Goal: Task Accomplishment & Management: Manage account settings

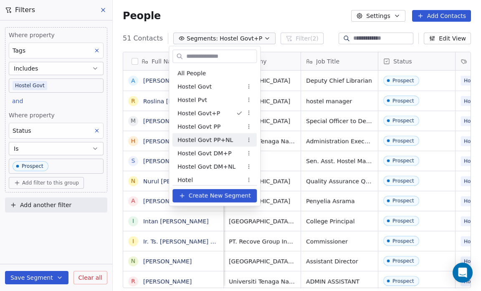
scroll to position [251, 363]
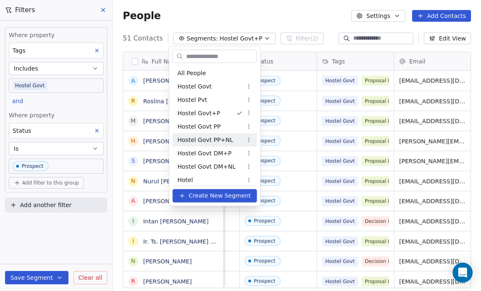
click at [294, 13] on html "Salsius (M) Sdn Bhd Contacts People Marketing Workflows Campaigns Sales Pipelin…" at bounding box center [240, 145] width 481 height 291
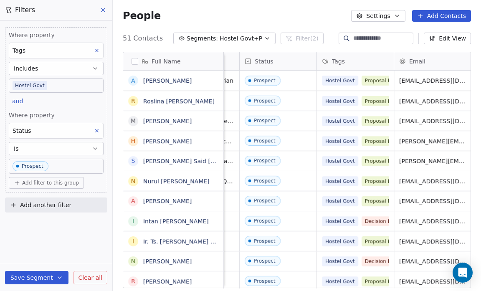
click at [252, 39] on button "Segments: Hostel Govt+P" at bounding box center [224, 39] width 102 height 12
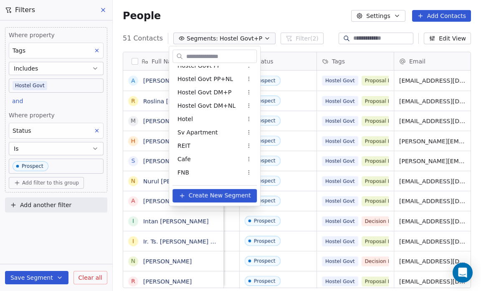
scroll to position [0, 0]
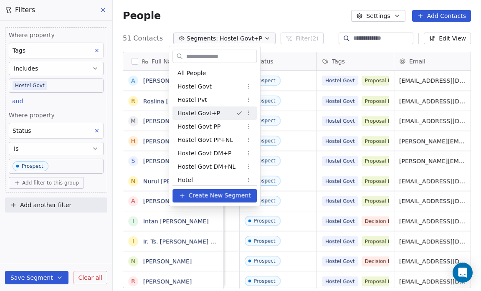
click at [214, 111] on span "Hostel Govt+P" at bounding box center [198, 113] width 43 height 9
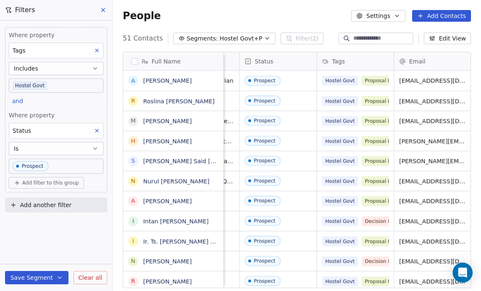
click at [264, 38] on icon "button" at bounding box center [267, 38] width 7 height 7
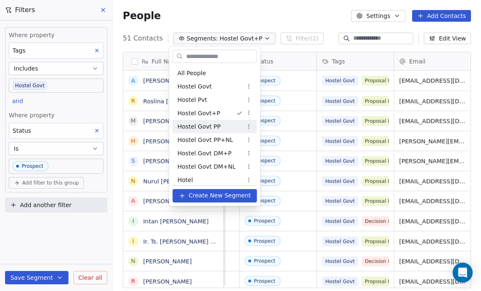
click at [212, 124] on span "Hostel Govt PP" at bounding box center [198, 126] width 43 height 9
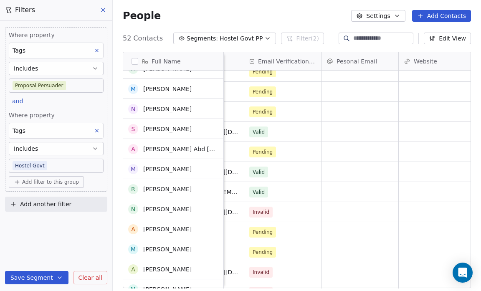
scroll to position [346, 0]
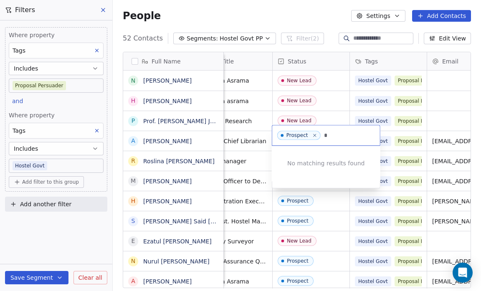
click at [344, 154] on div "No matching results found" at bounding box center [326, 163] width 109 height 35
click at [320, 5] on html "Salsius (M) Sdn Bhd Contacts People Marketing Workflows Campaigns Sales Pipelin…" at bounding box center [240, 145] width 481 height 291
click at [320, 5] on div "People Settings Add Contacts" at bounding box center [297, 16] width 368 height 32
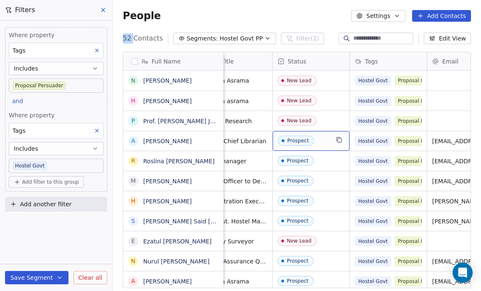
click at [321, 136] on span "Prospect" at bounding box center [303, 141] width 51 height 10
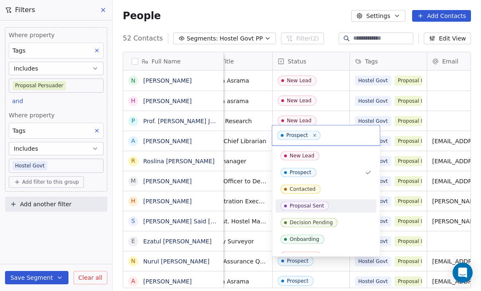
click at [305, 203] on div "Proposal Sent" at bounding box center [307, 206] width 34 height 6
click at [308, 172] on div "Prospect" at bounding box center [301, 172] width 22 height 6
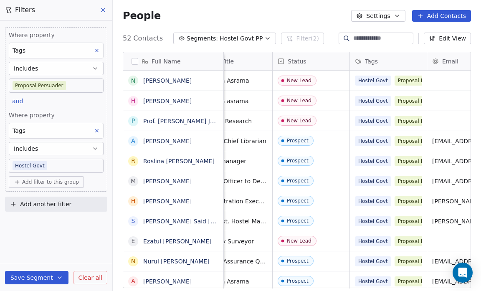
click at [105, 11] on icon at bounding box center [103, 10] width 7 height 7
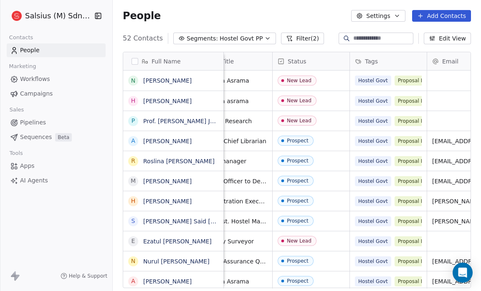
click at [264, 37] on icon "button" at bounding box center [267, 38] width 7 height 7
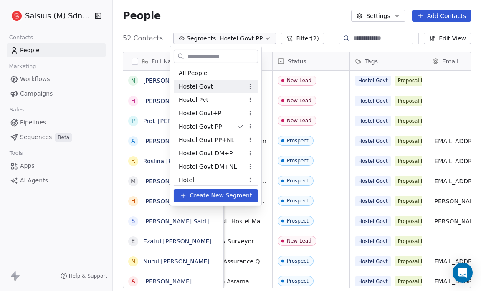
click at [220, 87] on div "Hostel Govt" at bounding box center [216, 86] width 84 height 13
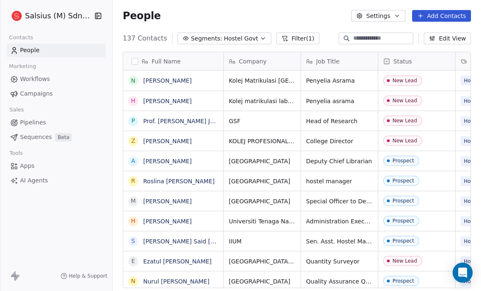
scroll to position [251, 363]
click at [260, 38] on icon "button" at bounding box center [263, 38] width 7 height 7
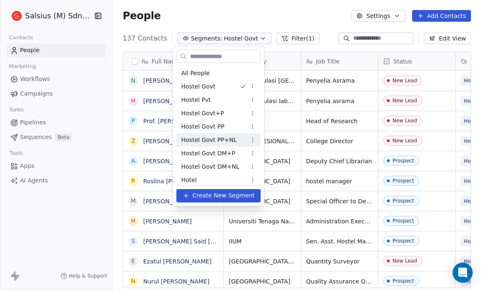
click at [215, 136] on span "Hostel Govt PP+NL" at bounding box center [209, 139] width 56 height 9
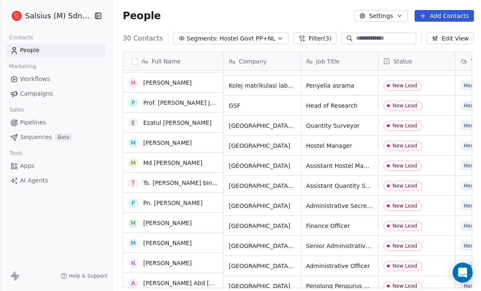
scroll to position [0, 0]
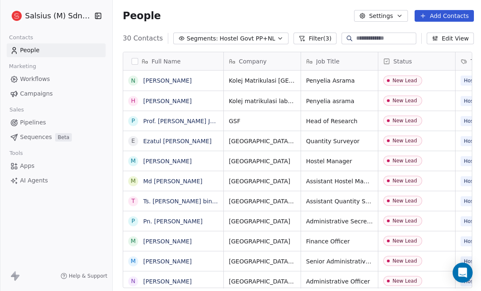
click at [307, 38] on button "Filter (3)" at bounding box center [314, 39] width 43 height 12
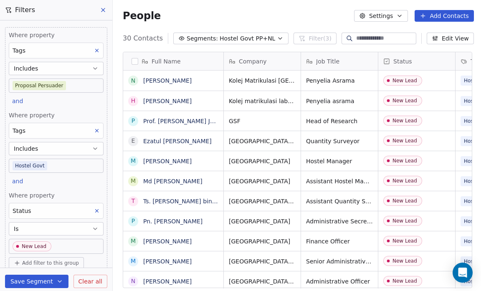
click at [91, 53] on button at bounding box center [96, 50] width 11 height 11
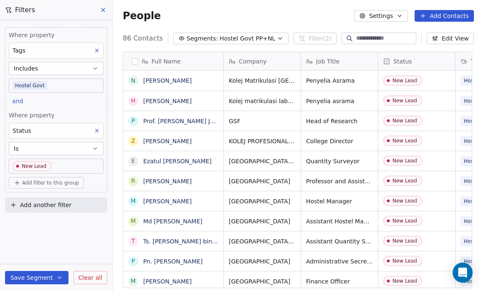
scroll to position [251, 364]
click at [98, 130] on icon at bounding box center [97, 130] width 3 height 3
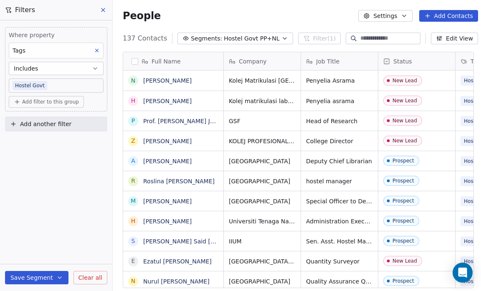
scroll to position [251, 366]
click at [53, 100] on span "Add filter to this group" at bounding box center [50, 101] width 57 height 7
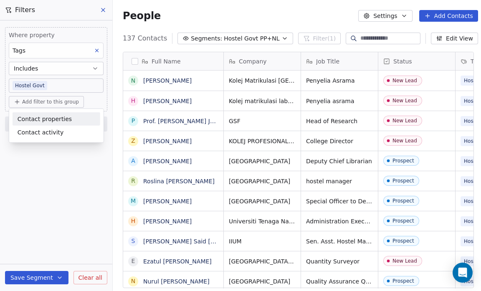
click at [52, 118] on span "Contact properties" at bounding box center [45, 118] width 54 height 9
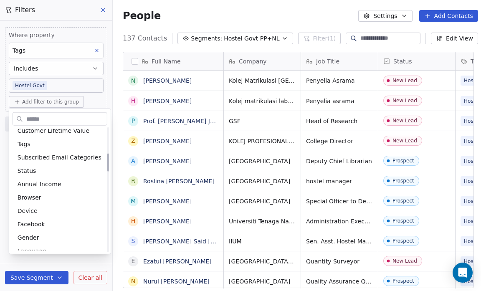
scroll to position [178, 0]
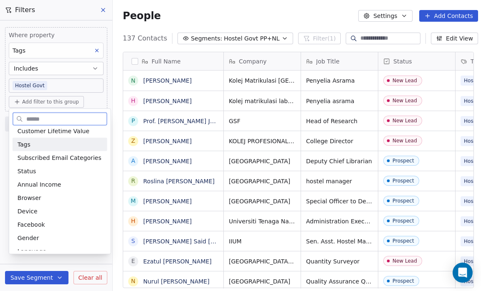
click at [35, 145] on div "Tags" at bounding box center [60, 144] width 85 height 8
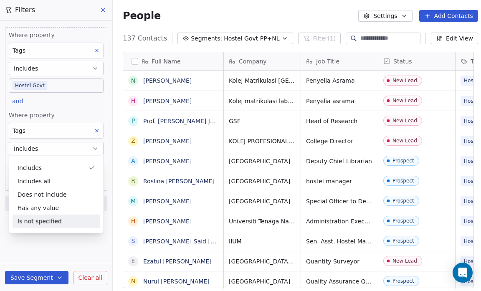
click at [35, 242] on div "Where property Tags Includes Hostel Govt and Where property Tags Includes Selec…" at bounding box center [56, 155] width 112 height 270
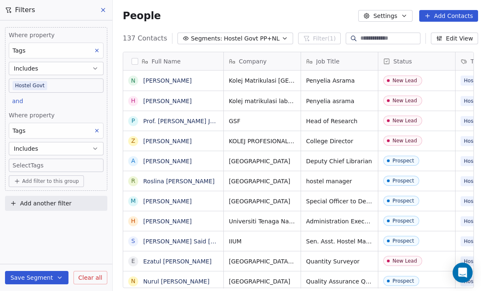
click at [35, 242] on div "Where property Tags Includes Hostel Govt and Where property Tags Includes Selec…" at bounding box center [56, 155] width 112 height 270
click at [37, 165] on body "Salsius (M) Sdn Bhd Contacts People Marketing Workflows Campaigns Sales Pipelin…" at bounding box center [240, 145] width 481 height 291
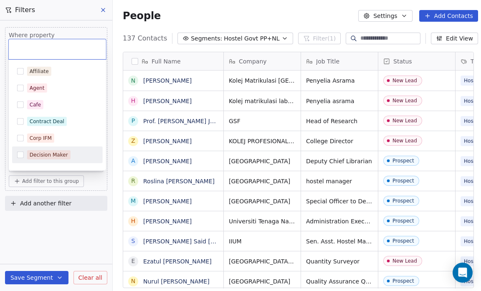
click at [39, 155] on div "Decision Maker" at bounding box center [49, 155] width 38 height 8
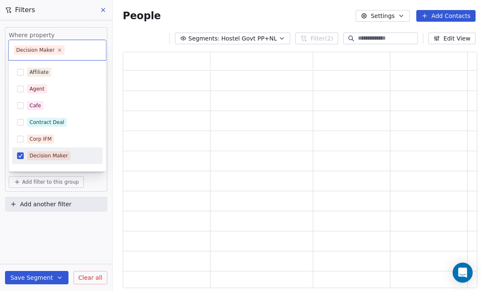
click at [38, 220] on html "Salsius (M) Sdn Bhd Contacts People Marketing Workflows Campaigns Sales Pipelin…" at bounding box center [240, 145] width 481 height 291
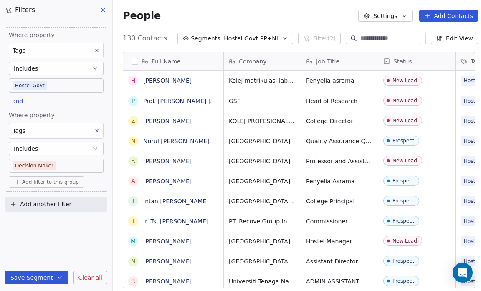
scroll to position [251, 367]
click at [32, 279] on button "Save Segment" at bounding box center [36, 277] width 63 height 13
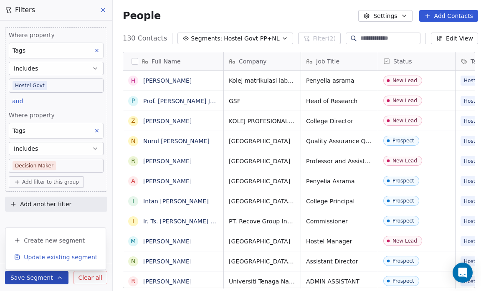
click at [27, 259] on span "Update existing segment" at bounding box center [60, 257] width 73 height 8
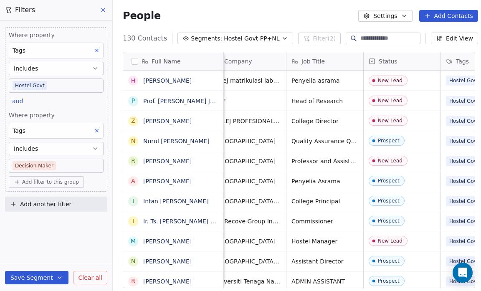
scroll to position [0, 0]
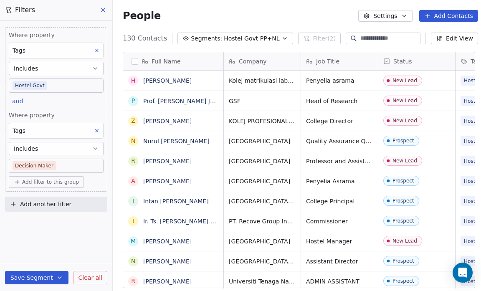
click at [57, 278] on icon "button" at bounding box center [59, 277] width 7 height 7
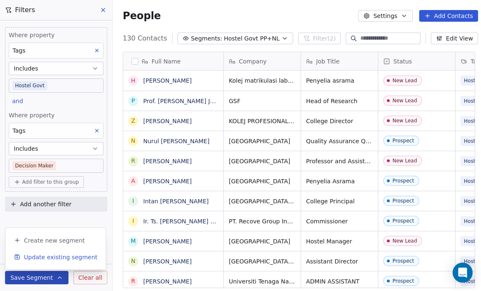
click at [56, 257] on span "Update existing segment" at bounding box center [60, 257] width 73 height 8
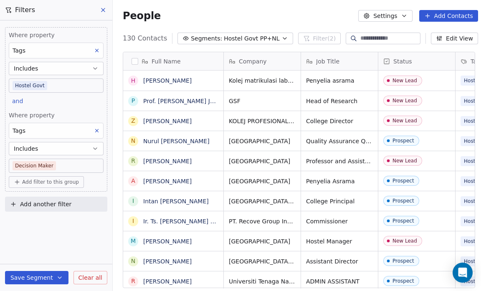
click at [281, 37] on icon "button" at bounding box center [284, 38] width 7 height 7
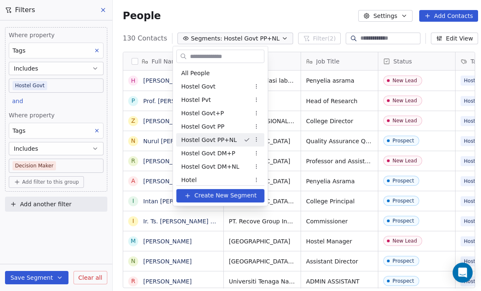
click at [255, 135] on html "Salsius (M) Sdn Bhd Contacts People Marketing Workflows Campaigns Sales Pipelin…" at bounding box center [240, 145] width 481 height 291
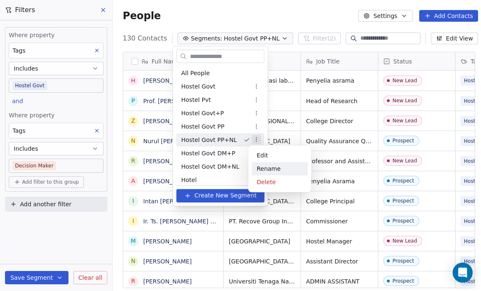
click at [268, 170] on div "Rename" at bounding box center [280, 168] width 56 height 13
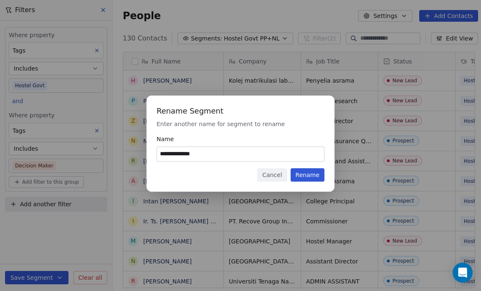
type input "**********"
click at [308, 175] on button "Rename" at bounding box center [307, 174] width 34 height 13
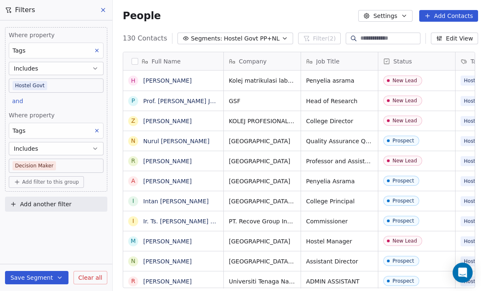
click at [96, 148] on icon "button" at bounding box center [94, 149] width 3 height 2
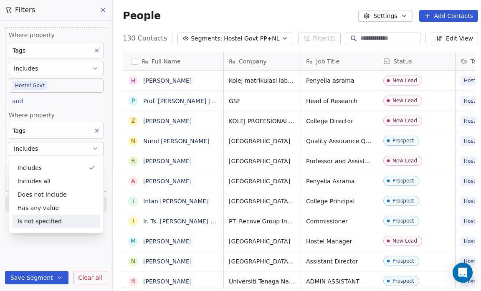
click at [92, 247] on div "Where property Tags Includes Hostel Govt and Where property Tags Includes Decis…" at bounding box center [56, 155] width 112 height 270
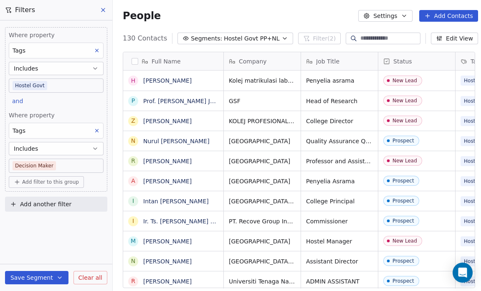
click at [283, 39] on icon "button" at bounding box center [284, 39] width 3 height 2
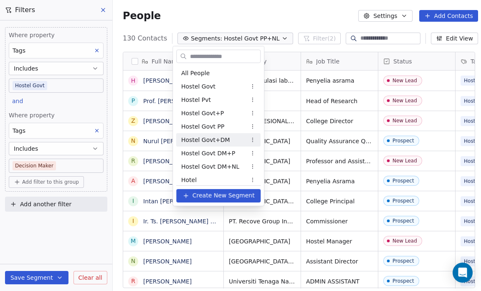
click at [239, 139] on div "Hostel Govt+DM" at bounding box center [218, 139] width 84 height 13
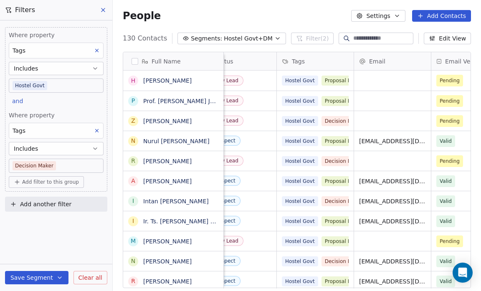
scroll to position [0, 175]
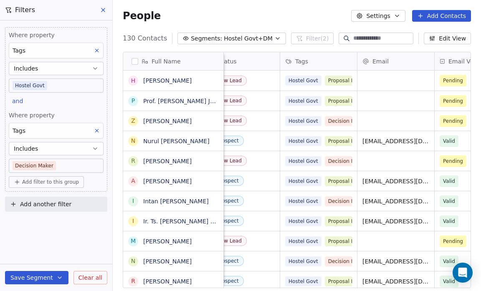
click at [301, 13] on div "People Settings Add Contacts" at bounding box center [297, 16] width 348 height 12
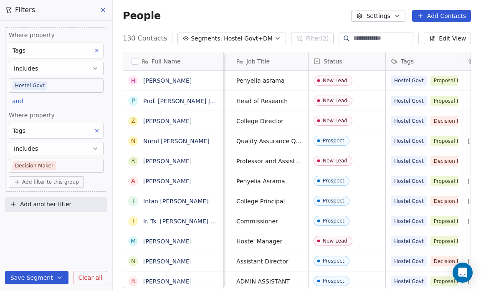
scroll to position [0, 0]
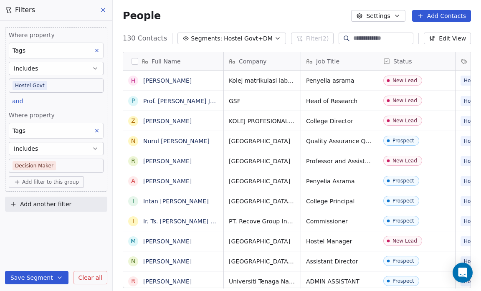
click at [87, 277] on span "Clear all" at bounding box center [90, 277] width 24 height 9
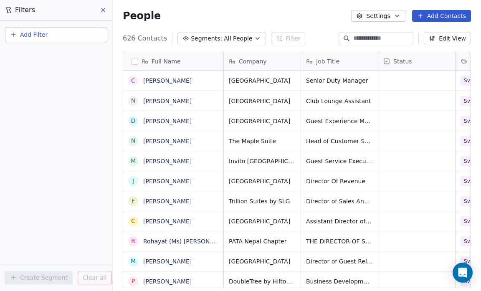
scroll to position [251, 363]
click at [234, 36] on span "All People" at bounding box center [238, 38] width 28 height 9
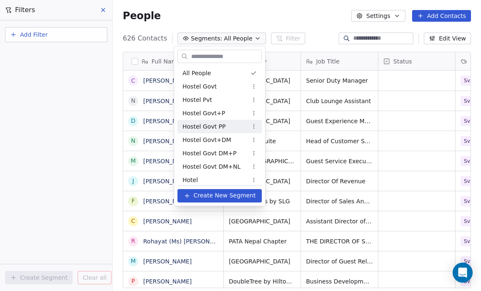
click at [229, 124] on div "Hostel Govt PP" at bounding box center [219, 126] width 84 height 13
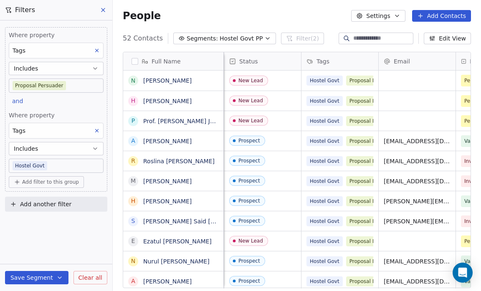
scroll to position [0, 154]
click at [104, 9] on icon at bounding box center [103, 10] width 7 height 7
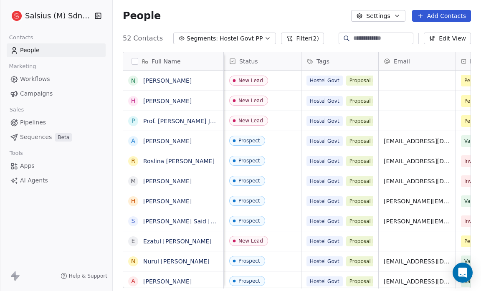
click at [252, 40] on span "Hostel Govt PP" at bounding box center [241, 38] width 43 height 9
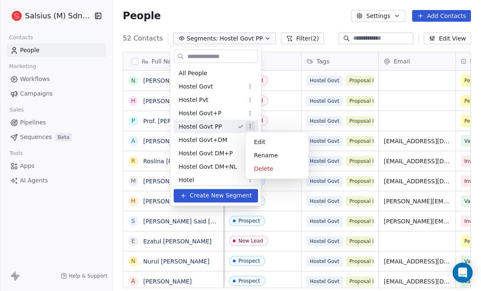
click at [251, 126] on html "Salsius (M) Sdn Bhd Contacts People Marketing Workflows Campaigns Sales Pipelin…" at bounding box center [240, 145] width 481 height 291
click at [256, 144] on div "Edit" at bounding box center [277, 141] width 56 height 13
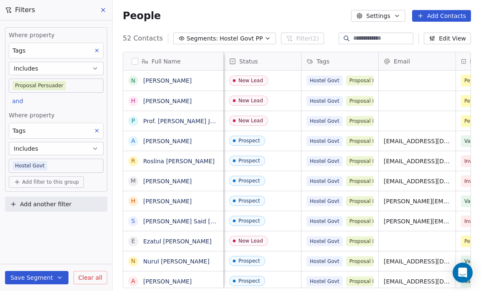
click at [254, 39] on button "Segments: Hostel Govt PP" at bounding box center [224, 39] width 103 height 12
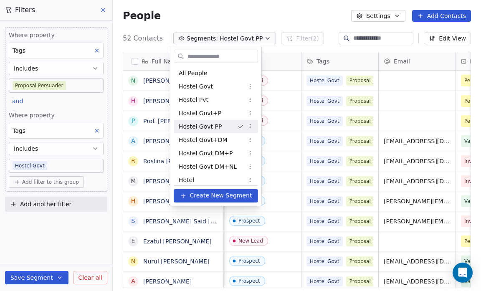
click at [252, 124] on html "Salsius (M) Sdn Bhd Contacts People Marketing Workflows Campaigns Sales Pipelin…" at bounding box center [240, 145] width 481 height 291
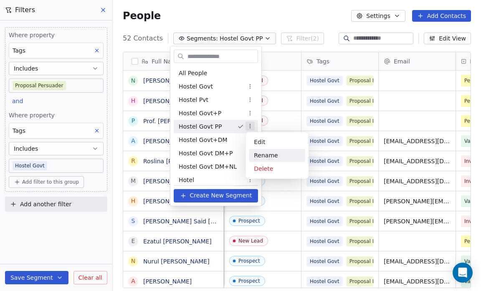
click at [255, 153] on div "Rename" at bounding box center [277, 155] width 56 height 13
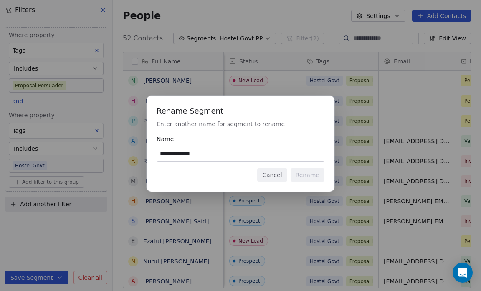
click at [192, 154] on input "**********" at bounding box center [240, 154] width 167 height 14
click at [194, 154] on input "**********" at bounding box center [240, 154] width 167 height 14
type input "**********"
click at [303, 173] on button "Rename" at bounding box center [307, 174] width 34 height 13
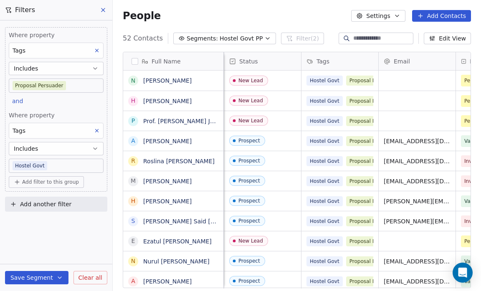
click at [264, 35] on icon "button" at bounding box center [267, 38] width 7 height 7
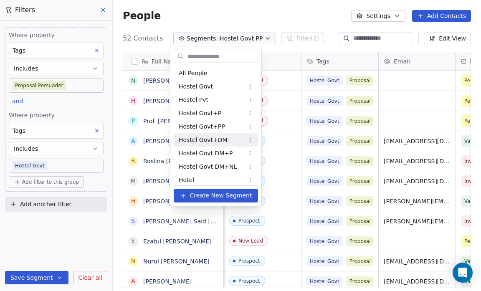
click at [229, 136] on div "Hostel Govt+DM" at bounding box center [216, 139] width 84 height 13
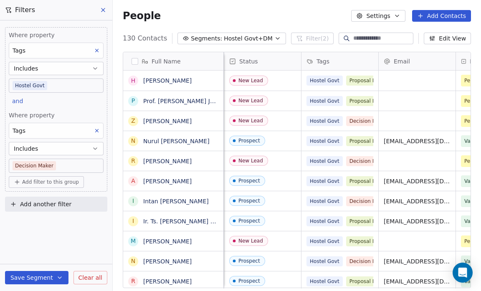
click at [89, 278] on span "Clear all" at bounding box center [90, 277] width 24 height 9
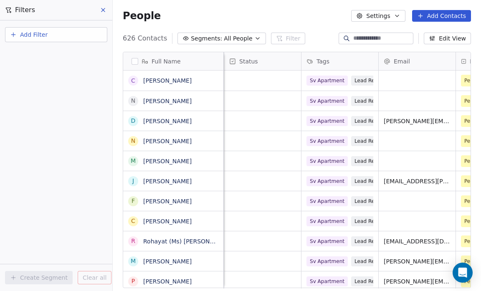
click at [237, 38] on span "All People" at bounding box center [238, 38] width 28 height 9
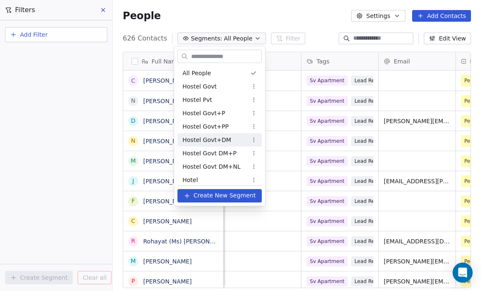
click at [238, 140] on div "Hostel Govt+DM" at bounding box center [219, 139] width 84 height 13
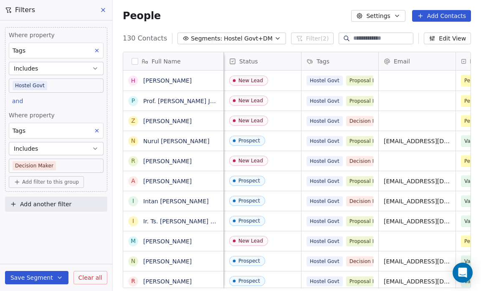
click at [62, 162] on body "Salsius (M) Sdn Bhd Contacts People Marketing Workflows Campaigns Sales Pipelin…" at bounding box center [240, 145] width 481 height 291
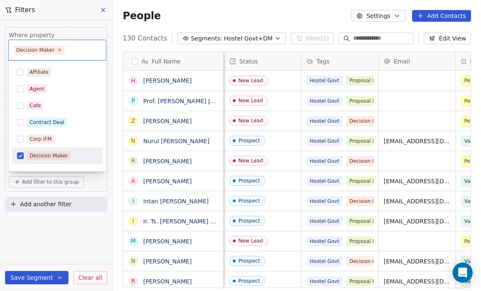
click at [19, 154] on button "Suggestions" at bounding box center [20, 155] width 7 height 7
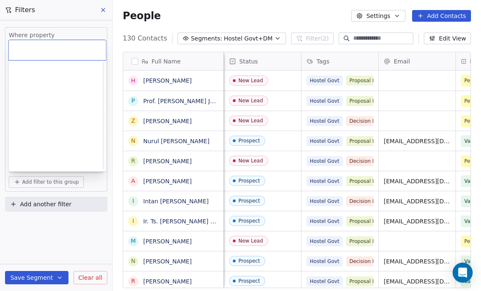
scroll to position [0, 0]
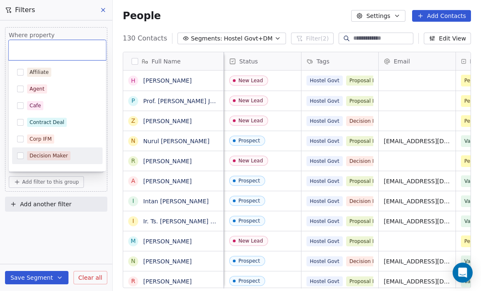
click at [21, 155] on button "Suggestions" at bounding box center [20, 155] width 7 height 7
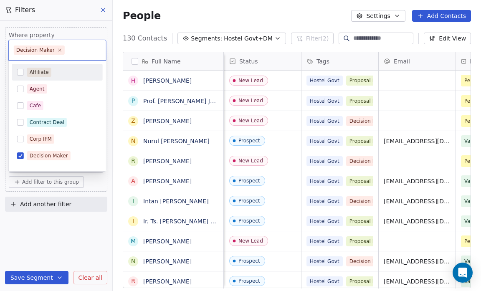
click at [88, 49] on input "text" at bounding box center [83, 49] width 35 height 9
click at [77, 222] on html "Salsius (M) Sdn Bhd Contacts People Marketing Workflows Campaigns Sales Pipelin…" at bounding box center [240, 145] width 481 height 291
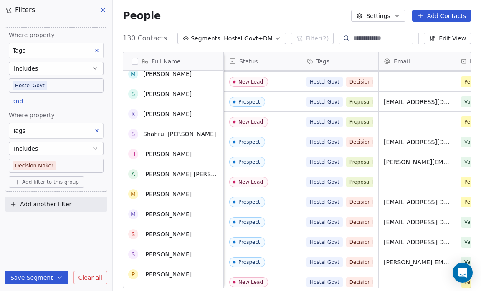
scroll to position [1334, 0]
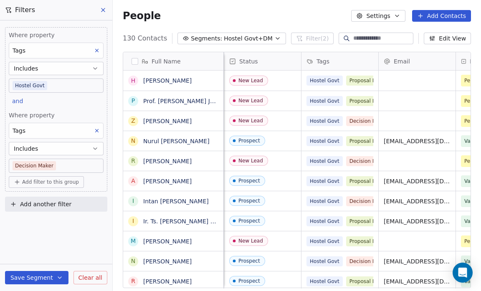
click at [274, 35] on icon "button" at bounding box center [277, 38] width 7 height 7
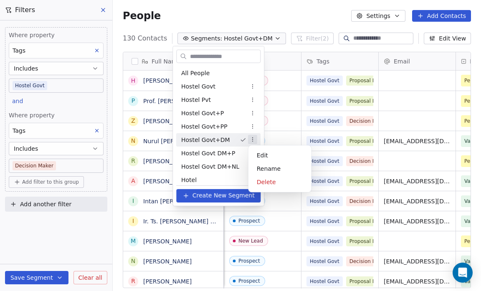
click at [254, 139] on html "Salsius (M) Sdn Bhd Contacts People Marketing Workflows Campaigns Sales Pipelin…" at bounding box center [240, 145] width 481 height 291
click at [257, 182] on div "Delete" at bounding box center [280, 181] width 56 height 13
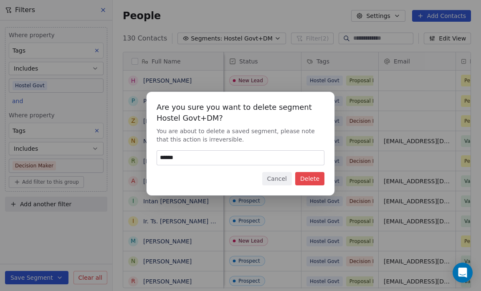
type input "******"
click at [313, 177] on button "Delete" at bounding box center [309, 178] width 29 height 13
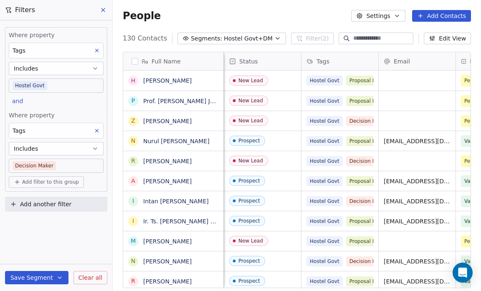
click at [274, 37] on icon "button" at bounding box center [277, 38] width 7 height 7
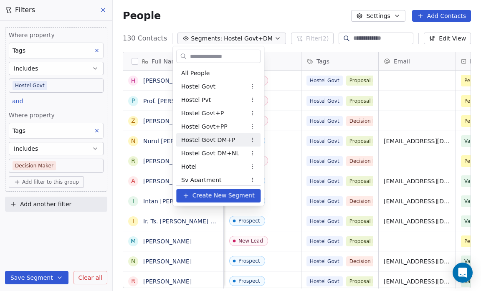
click at [231, 139] on div "Hostel Govt DM+P" at bounding box center [218, 139] width 84 height 13
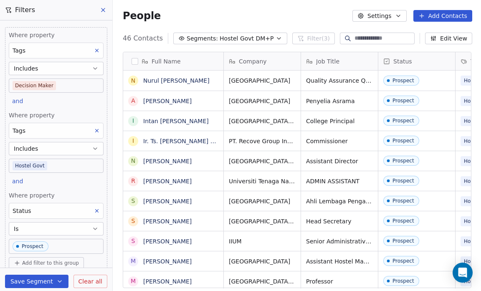
scroll to position [25, 0]
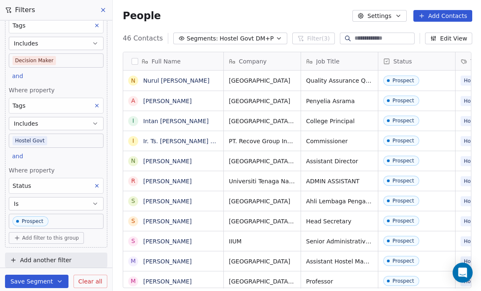
click at [94, 185] on icon at bounding box center [97, 186] width 6 height 6
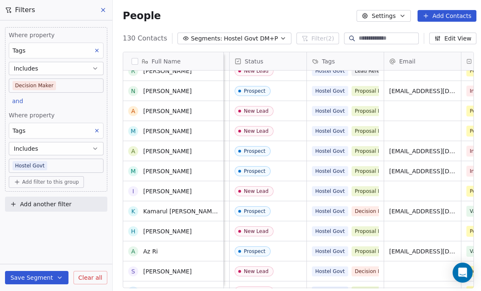
scroll to position [673, 0]
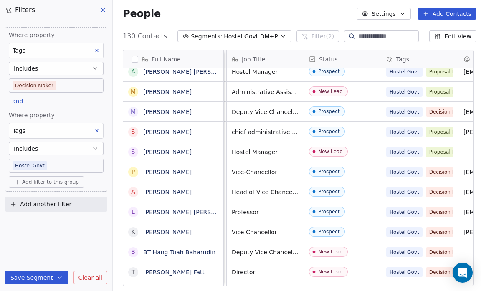
click at [159, 150] on link "Saiful Azam" at bounding box center [167, 152] width 48 height 7
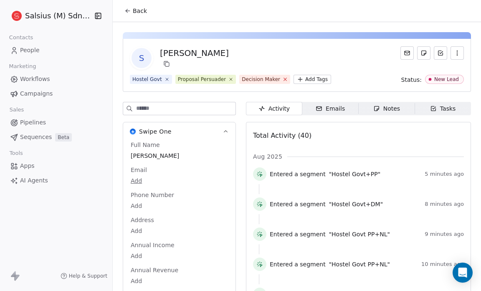
click at [282, 80] on icon at bounding box center [284, 78] width 5 height 5
click at [136, 9] on span "Back" at bounding box center [140, 11] width 14 height 8
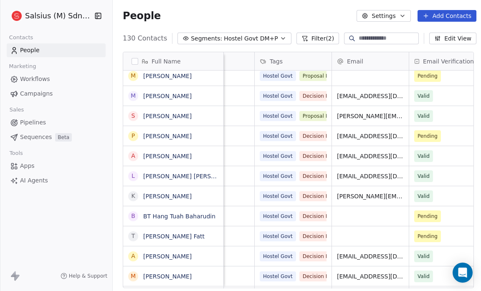
scroll to position [0, 200]
click at [179, 116] on link "[PERSON_NAME]" at bounding box center [167, 116] width 48 height 7
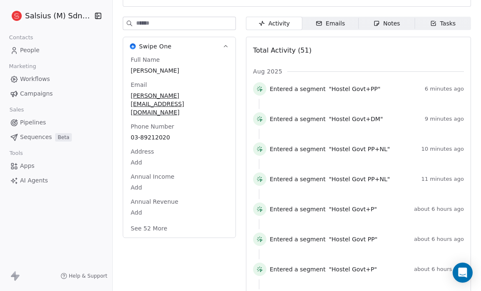
scroll to position [85, 0]
click at [159, 221] on button "See 52 More" at bounding box center [149, 228] width 47 height 15
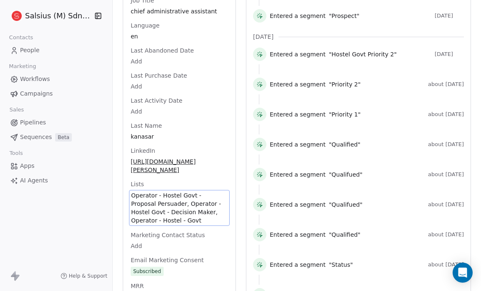
scroll to position [834, 0]
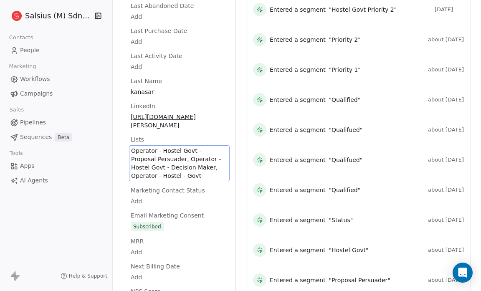
click at [157, 180] on div "Full Name sivanesan kanasar Email sivanesan@uniten.edu.my Phone Number 03-89212…" at bounding box center [179, 61] width 101 height 1509
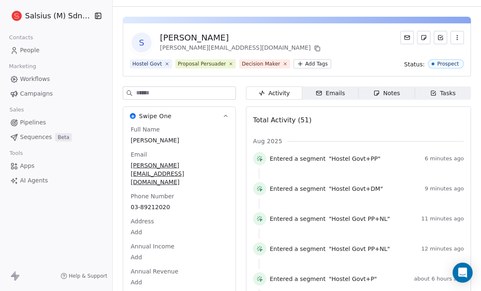
scroll to position [15, 0]
click at [228, 65] on icon at bounding box center [230, 63] width 5 height 5
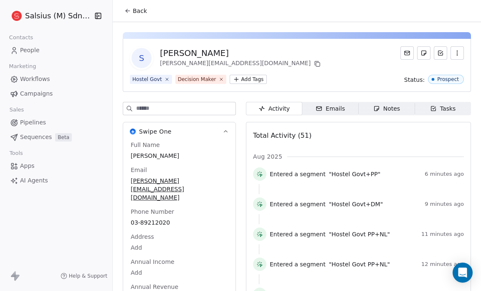
click at [129, 7] on button "Back" at bounding box center [135, 10] width 33 height 15
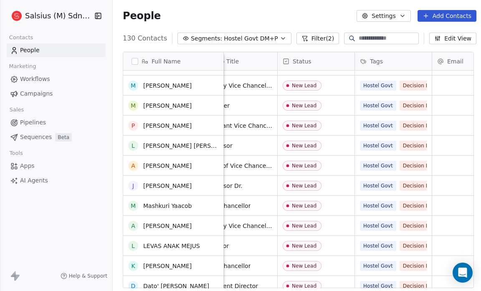
scroll to position [2148, 0]
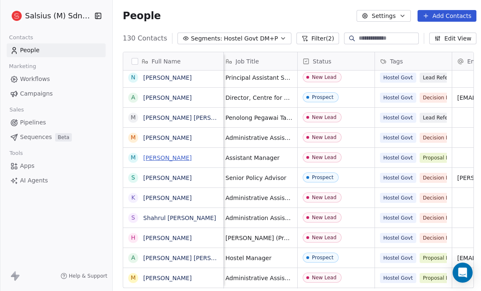
click at [180, 157] on link "Muhammad Ridzuan Muhaimin Ariffin" at bounding box center [167, 157] width 48 height 7
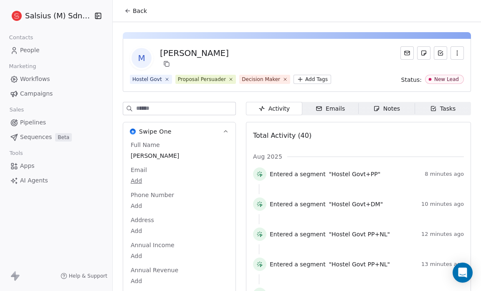
click at [279, 83] on span "Decision Maker" at bounding box center [264, 79] width 51 height 9
click at [282, 78] on icon at bounding box center [284, 78] width 5 height 5
click at [128, 8] on icon at bounding box center [127, 11] width 7 height 7
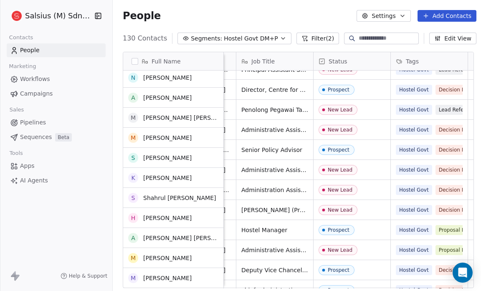
scroll to position [1053, 0]
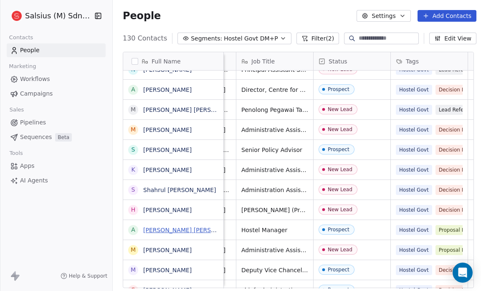
click at [189, 229] on link "Azizul Rahman Ismail" at bounding box center [192, 230] width 99 height 7
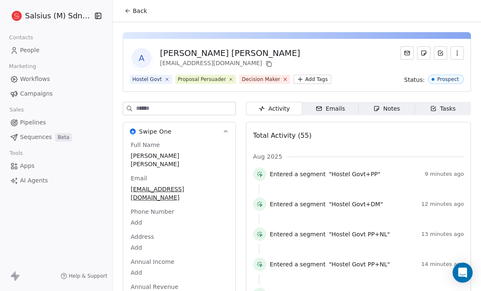
click at [282, 77] on icon at bounding box center [284, 78] width 5 height 5
click at [126, 8] on icon at bounding box center [127, 11] width 7 height 7
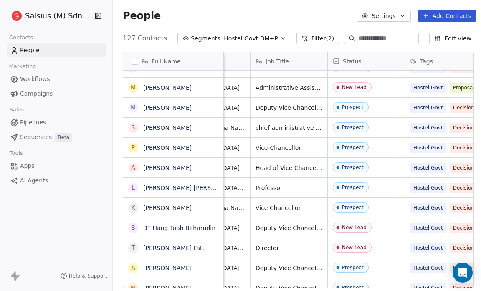
scroll to position [0, 53]
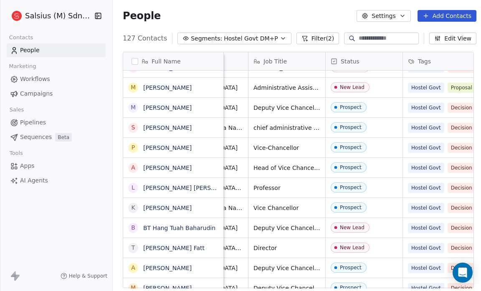
click at [450, 40] on button "Edit View" at bounding box center [452, 39] width 47 height 12
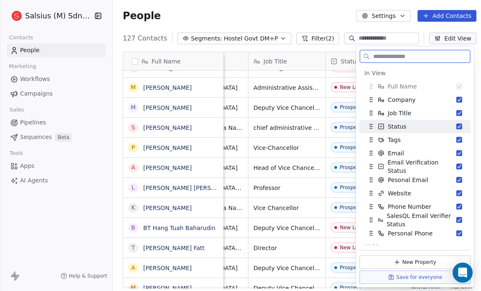
click at [456, 127] on button "Suggestions" at bounding box center [459, 127] width 6 height 6
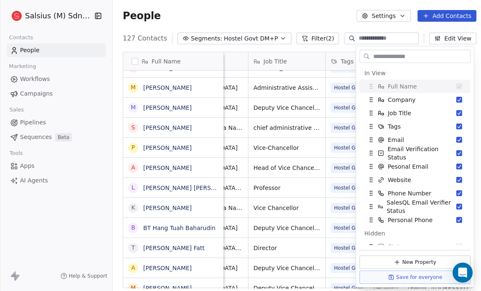
click at [303, 15] on div "People Settings Add Contacts" at bounding box center [299, 16] width 353 height 12
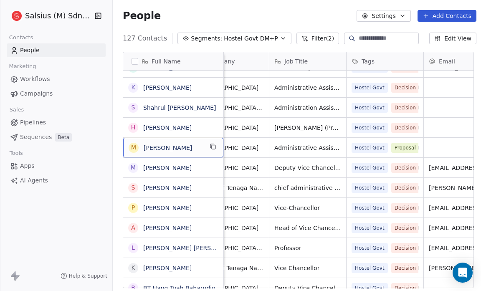
scroll to position [2, 0]
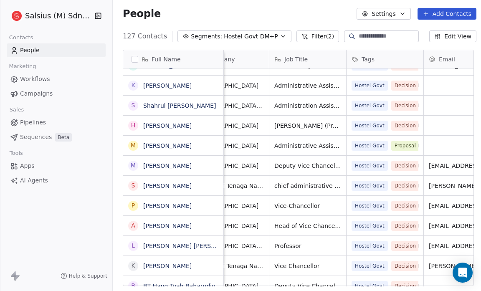
click at [167, 145] on link "Mohd Alif" at bounding box center [167, 145] width 48 height 7
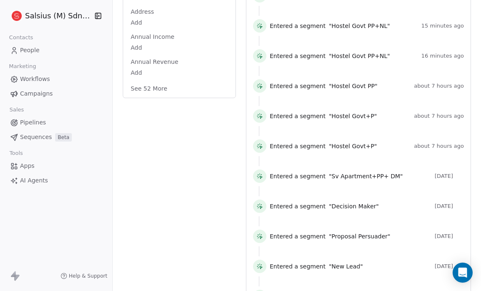
scroll to position [212, 0]
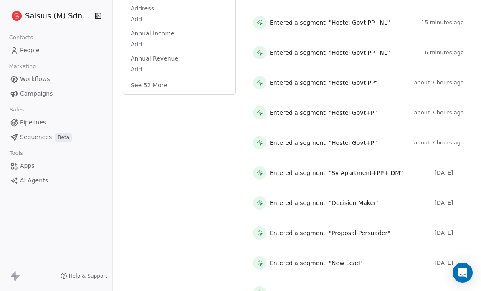
click at [148, 82] on button "See 52 More" at bounding box center [149, 85] width 47 height 15
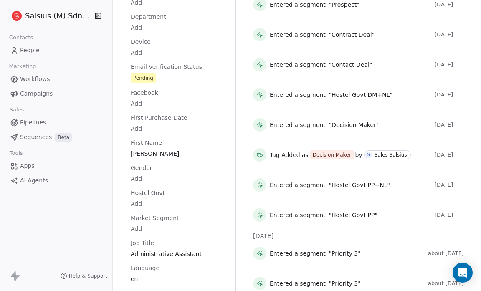
scroll to position [538, 0]
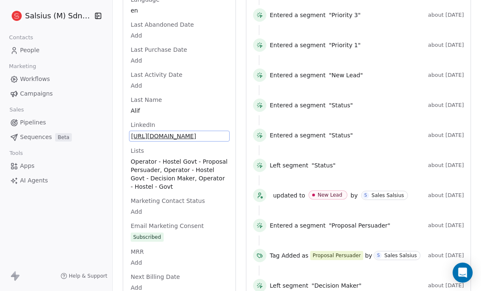
scroll to position [792, 0]
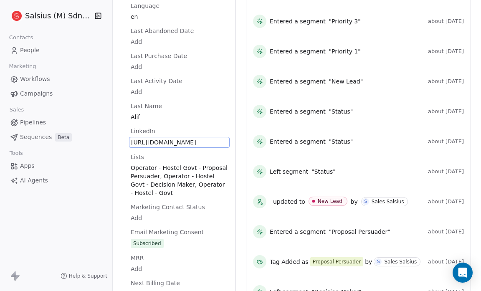
click at [179, 135] on div "LinkedIn https://linkedin.com/in/mohd-alif-a0653521b" at bounding box center [179, 137] width 101 height 21
click at [179, 141] on span "https://linkedin.com/in/mohd-alif-a0653521b" at bounding box center [179, 142] width 96 height 8
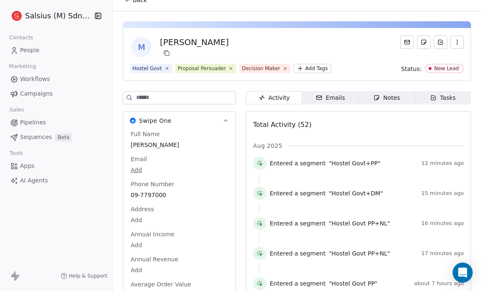
scroll to position [0, 0]
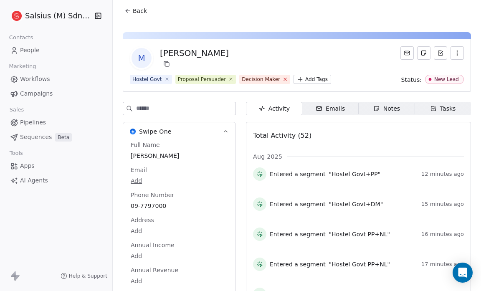
click at [284, 80] on icon at bounding box center [285, 79] width 3 height 3
click at [129, 9] on icon at bounding box center [127, 11] width 7 height 7
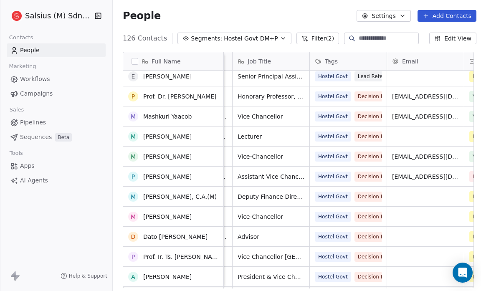
scroll to position [1728, 0]
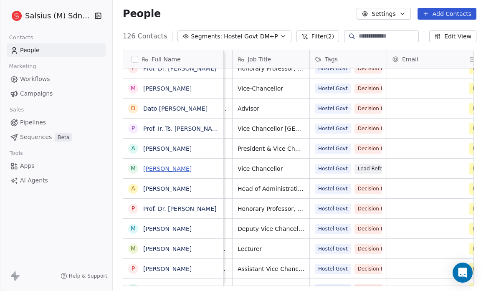
click at [162, 166] on link "[PERSON_NAME]" at bounding box center [167, 168] width 48 height 7
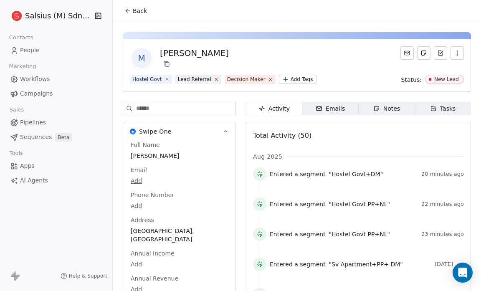
click at [213, 78] on icon at bounding box center [215, 78] width 5 height 5
click at [128, 12] on icon at bounding box center [127, 11] width 7 height 7
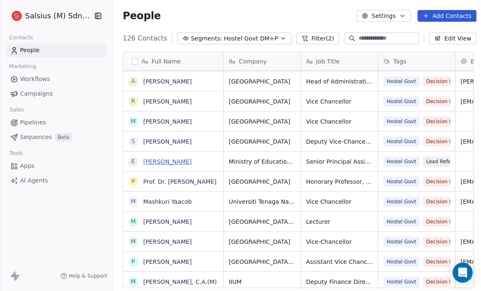
click at [192, 162] on link "[PERSON_NAME]" at bounding box center [167, 161] width 48 height 7
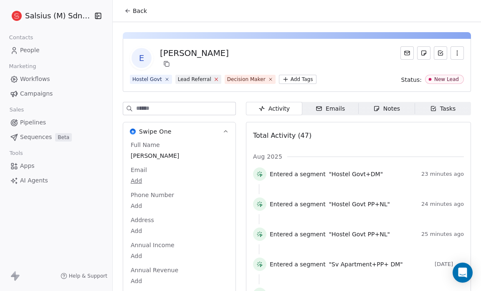
click at [213, 79] on icon at bounding box center [215, 78] width 5 height 5
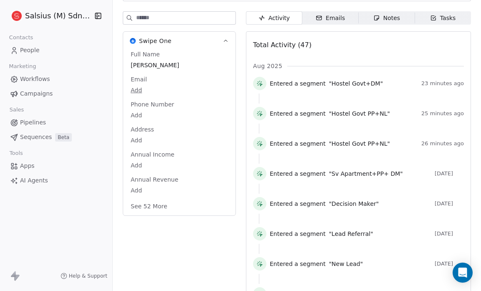
scroll to position [90, 0]
click at [165, 208] on button "See 52 More" at bounding box center [149, 206] width 47 height 15
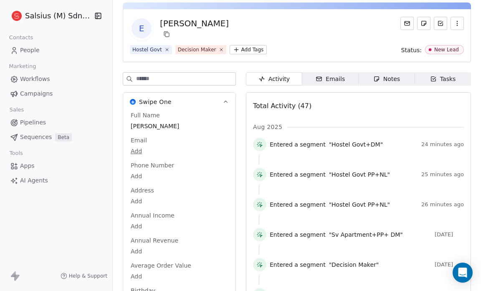
scroll to position [0, 0]
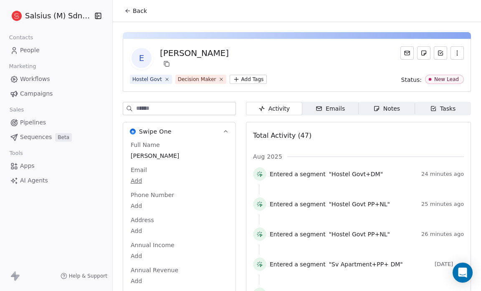
click at [236, 78] on html "Salsius (M) Sdn Bhd Contacts People Marketing Workflows Campaigns Sales Pipelin…" at bounding box center [240, 145] width 481 height 291
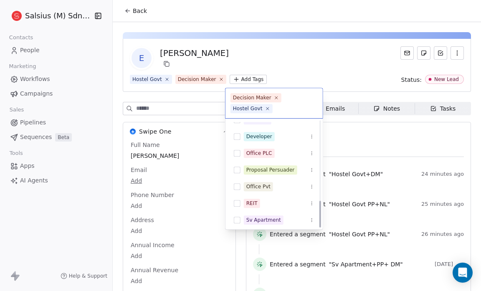
scroll to position [313, 0]
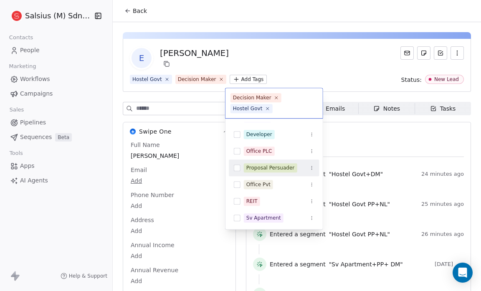
click at [237, 167] on button "Suggestions" at bounding box center [237, 167] width 7 height 7
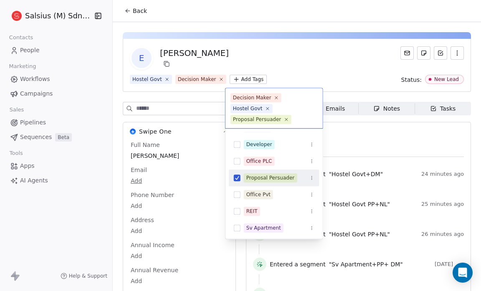
scroll to position [0, 0]
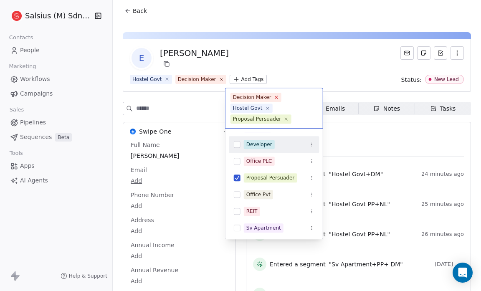
click at [274, 97] on icon at bounding box center [275, 97] width 5 height 5
click at [271, 70] on html "Salsius (M) Sdn Bhd Contacts People Marketing Workflows Campaigns Sales Pipelin…" at bounding box center [240, 145] width 481 height 291
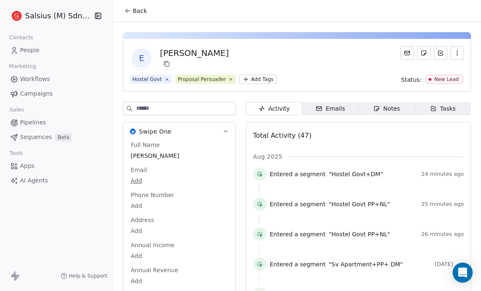
click at [126, 12] on icon at bounding box center [127, 11] width 7 height 7
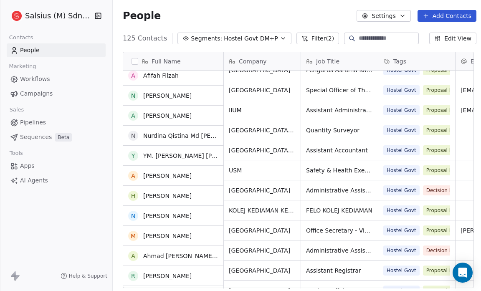
scroll to position [852, 0]
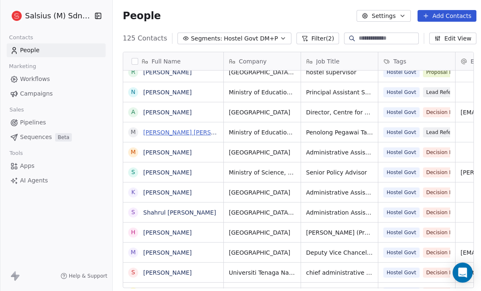
click at [203, 131] on link "[PERSON_NAME] [PERSON_NAME]" at bounding box center [192, 132] width 99 height 7
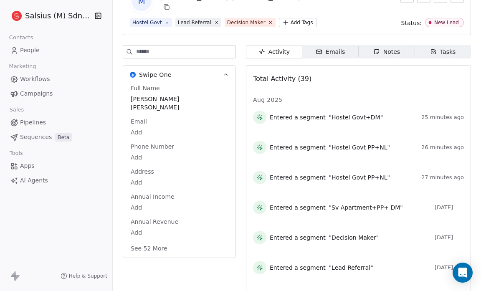
click at [165, 246] on button "See 52 More" at bounding box center [149, 248] width 47 height 15
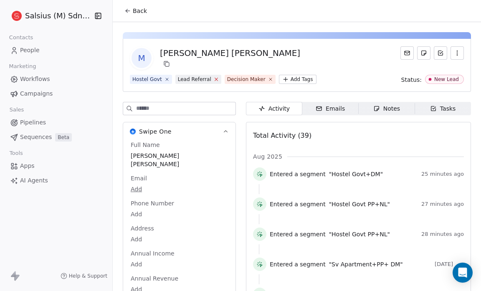
click at [213, 79] on icon at bounding box center [215, 78] width 5 height 5
click at [218, 81] on icon at bounding box center [220, 78] width 5 height 5
click at [200, 78] on html "Salsius (M) Sdn Bhd Contacts People Marketing Workflows Campaigns Sales Pipelin…" at bounding box center [240, 145] width 481 height 291
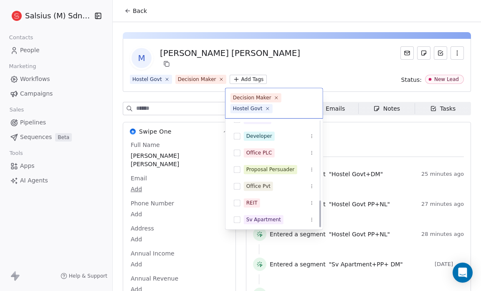
scroll to position [313, 0]
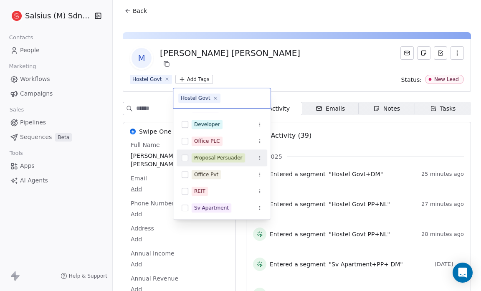
click at [185, 157] on button "Suggestions" at bounding box center [185, 157] width 7 height 7
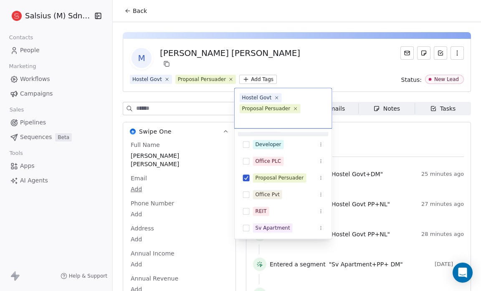
click at [286, 80] on html "Salsius (M) Sdn Bhd Contacts People Marketing Workflows Campaigns Sales Pipelin…" at bounding box center [240, 145] width 481 height 291
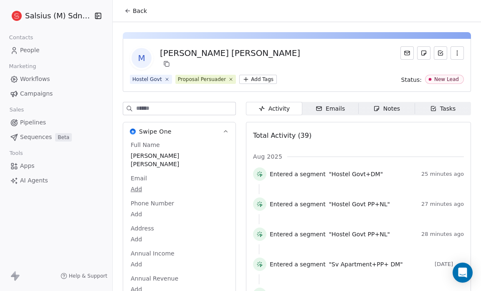
click at [128, 10] on icon at bounding box center [127, 11] width 7 height 7
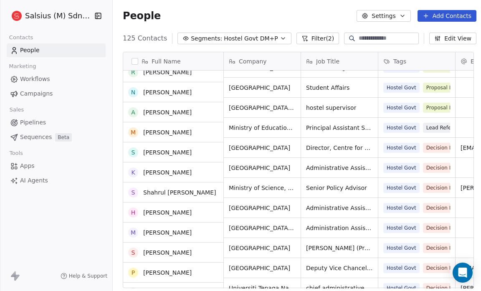
scroll to position [995, 0]
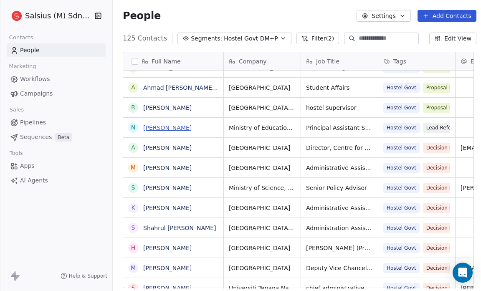
click at [192, 127] on link "[PERSON_NAME]" at bounding box center [167, 127] width 48 height 7
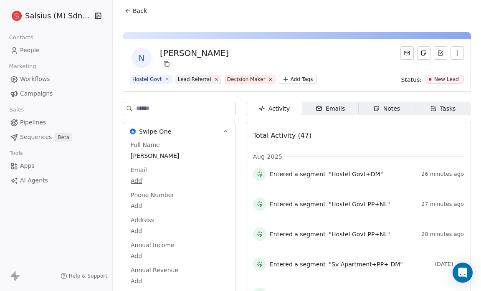
click at [213, 79] on icon at bounding box center [215, 78] width 5 height 5
click at [218, 80] on icon at bounding box center [220, 78] width 5 height 5
click at [202, 76] on html "Salsius (M) Sdn Bhd Contacts People Marketing Workflows Campaigns Sales Pipelin…" at bounding box center [240, 145] width 481 height 291
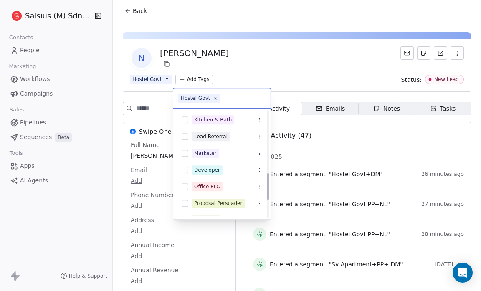
scroll to position [313, 0]
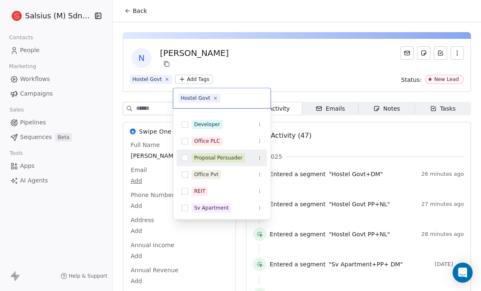
click at [225, 159] on div "Proposal Persuader" at bounding box center [218, 158] width 48 height 8
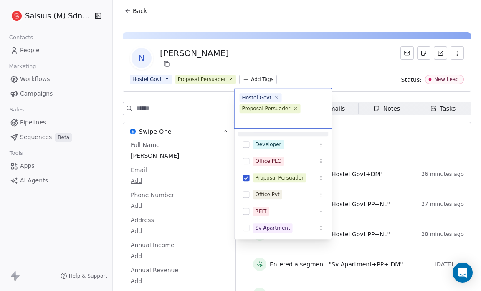
click at [266, 62] on html "Salsius (M) Sdn Bhd Contacts People Marketing Workflows Campaigns Sales Pipelin…" at bounding box center [240, 145] width 481 height 291
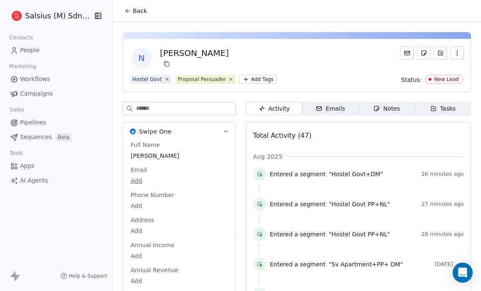
click at [133, 8] on span "Back" at bounding box center [140, 11] width 14 height 8
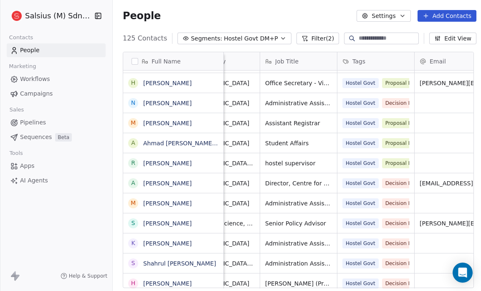
scroll to position [0, 80]
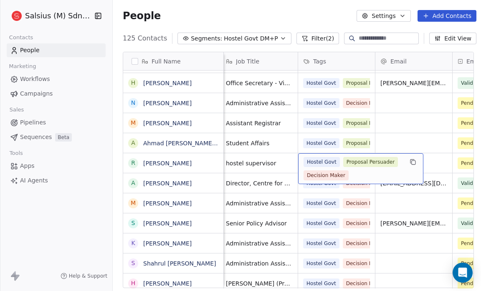
click at [374, 158] on span "Proposal Persuader" at bounding box center [370, 162] width 55 height 10
click at [342, 171] on span "Decision Maker" at bounding box center [325, 175] width 45 height 10
click at [109, 95] on div "Contacts People Marketing Workflows Campaigns Sales Pipelines Sequences Beta To…" at bounding box center [56, 110] width 112 height 156
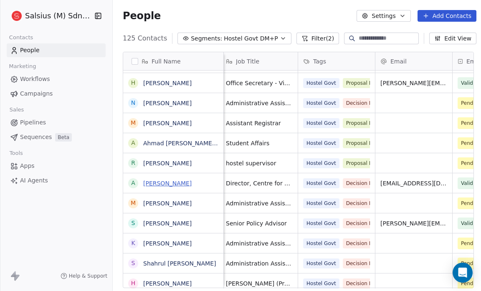
click at [154, 184] on link "[PERSON_NAME]" at bounding box center [167, 183] width 48 height 7
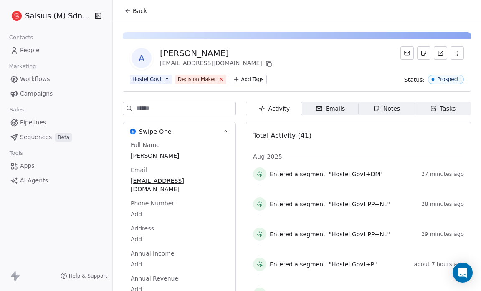
click at [218, 77] on icon at bounding box center [220, 78] width 5 height 5
click at [198, 79] on html "Salsius (M) Sdn Bhd Contacts People Marketing Workflows Campaigns Sales Pipelin…" at bounding box center [240, 145] width 481 height 291
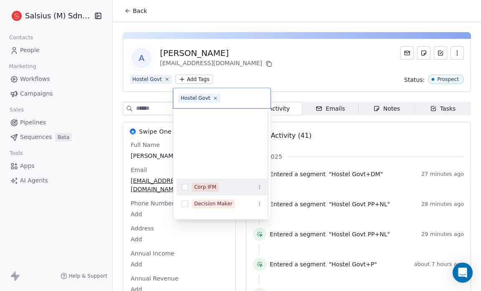
scroll to position [313, 0]
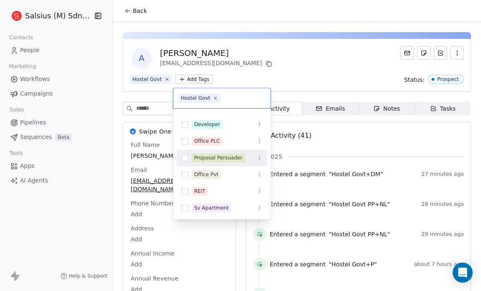
click at [218, 157] on div "Proposal Persuader" at bounding box center [218, 158] width 48 height 8
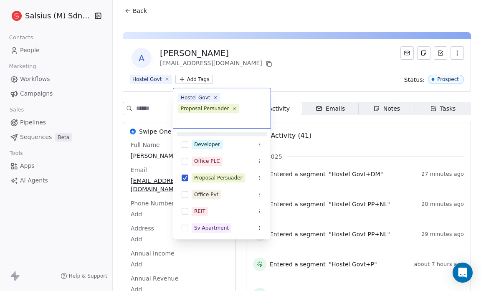
click at [252, 76] on html "Salsius (M) Sdn Bhd Contacts People Marketing Workflows Campaigns Sales Pipelin…" at bounding box center [240, 145] width 481 height 291
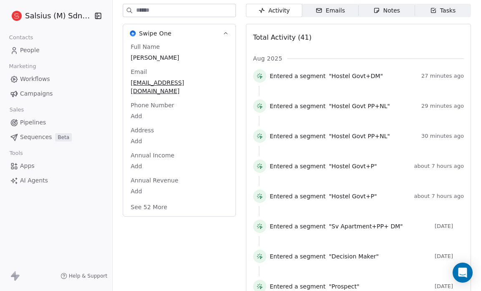
scroll to position [97, 0]
click at [176, 198] on div "Full Name [PERSON_NAME] Email [EMAIL_ADDRESS][DOMAIN_NAME] Phone Number Add Add…" at bounding box center [179, 128] width 101 height 170
click at [155, 200] on button "See 52 More" at bounding box center [149, 207] width 47 height 15
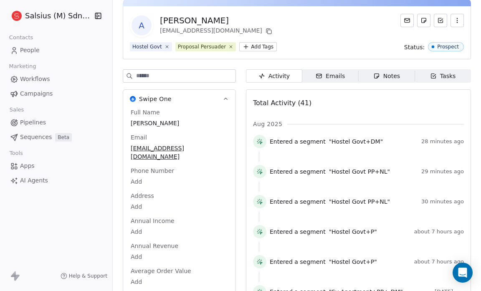
scroll to position [0, 0]
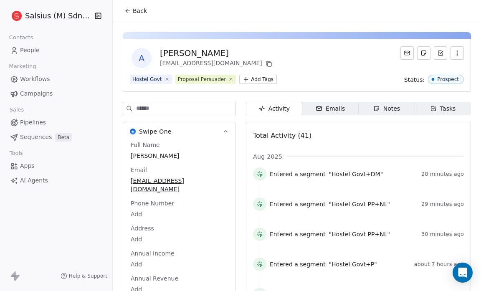
click at [124, 11] on icon at bounding box center [127, 11] width 7 height 7
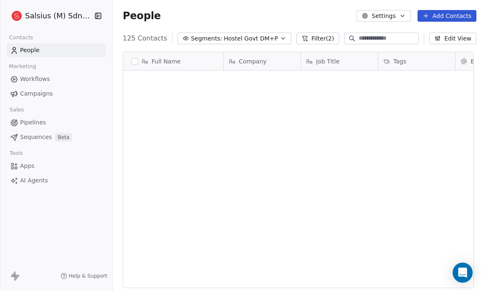
scroll to position [251, 366]
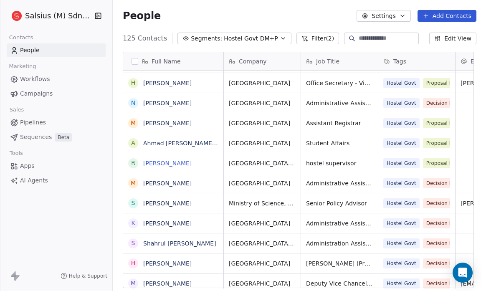
click at [180, 163] on link "[PERSON_NAME]" at bounding box center [167, 163] width 48 height 7
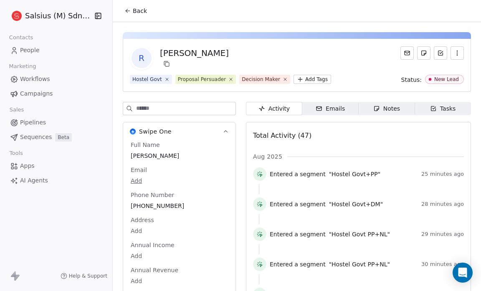
click at [275, 81] on span "Decision Maker" at bounding box center [264, 79] width 51 height 9
click at [282, 79] on icon at bounding box center [284, 78] width 5 height 5
click at [138, 10] on span "Back" at bounding box center [140, 11] width 14 height 8
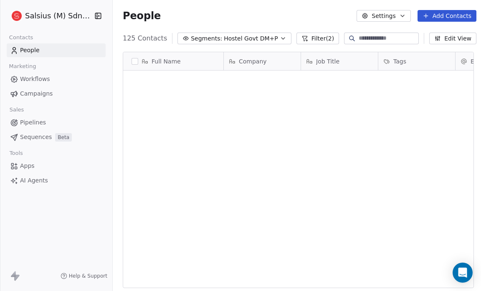
scroll to position [251, 366]
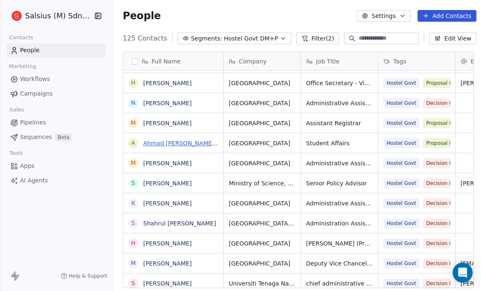
click at [177, 142] on link "Ahmad [PERSON_NAME] [PERSON_NAME]" at bounding box center [203, 143] width 121 height 7
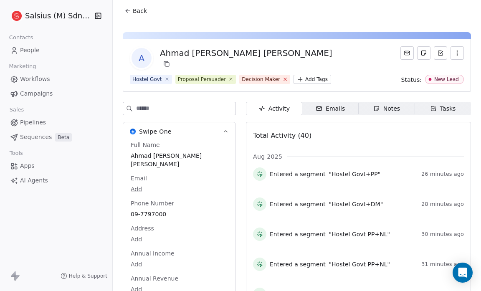
click at [282, 79] on icon at bounding box center [284, 78] width 5 height 5
click at [128, 9] on icon at bounding box center [127, 11] width 7 height 7
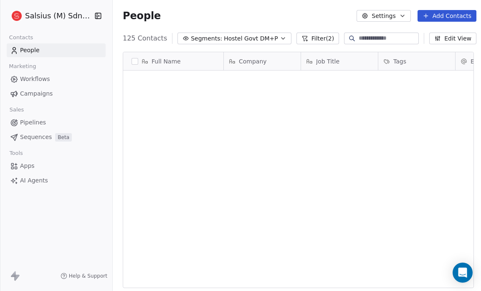
scroll to position [251, 366]
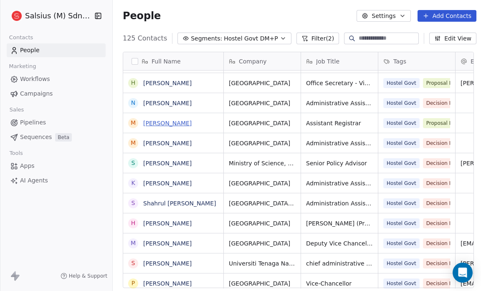
click at [192, 122] on link "[PERSON_NAME]" at bounding box center [167, 123] width 48 height 7
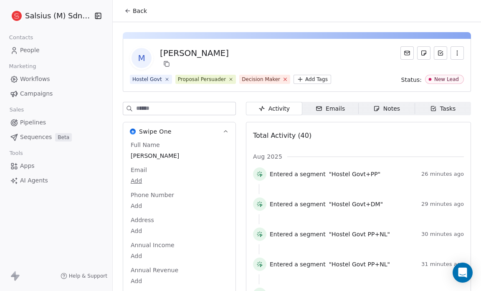
click at [282, 77] on icon at bounding box center [284, 78] width 5 height 5
click at [136, 13] on span "Back" at bounding box center [140, 11] width 14 height 8
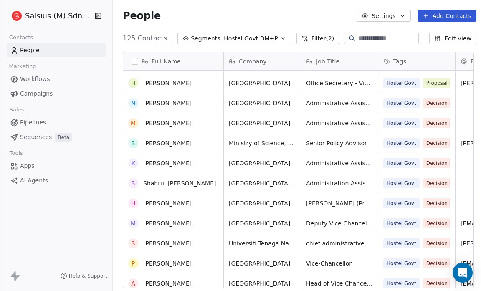
scroll to position [860, 0]
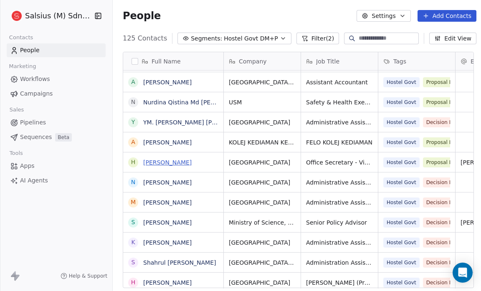
click at [182, 164] on link "[PERSON_NAME]" at bounding box center [167, 162] width 48 height 7
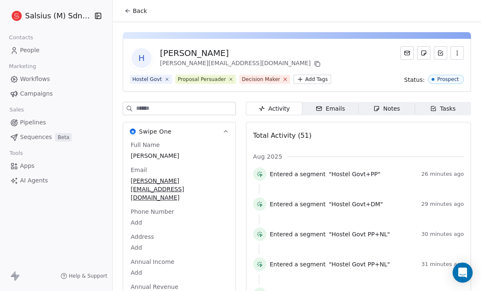
click at [282, 81] on icon at bounding box center [284, 78] width 5 height 5
click at [127, 8] on icon at bounding box center [127, 11] width 7 height 7
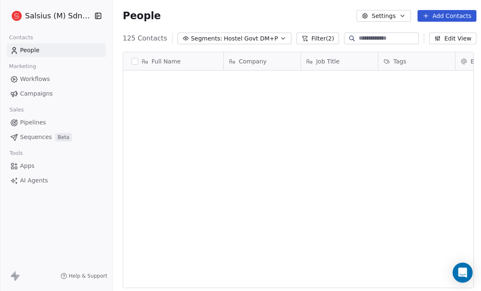
scroll to position [251, 366]
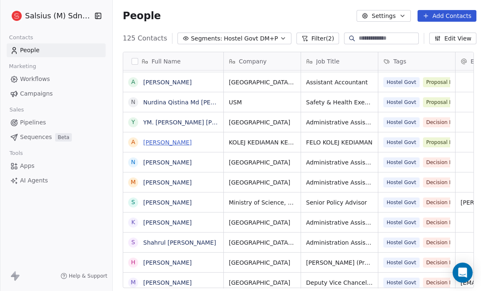
click at [162, 141] on link "[PERSON_NAME]" at bounding box center [167, 142] width 48 height 7
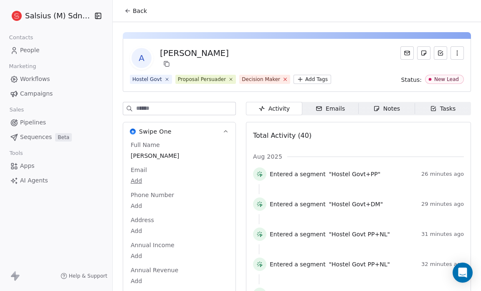
click at [284, 79] on icon at bounding box center [285, 79] width 3 height 3
click at [136, 11] on span "Back" at bounding box center [140, 11] width 14 height 8
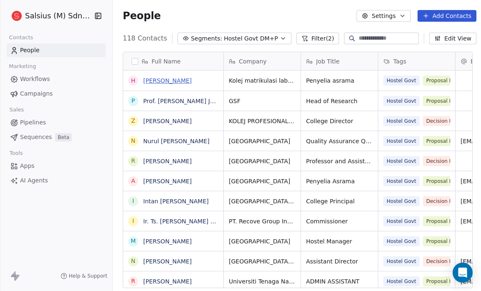
click at [182, 81] on link "[PERSON_NAME]" at bounding box center [167, 80] width 48 height 7
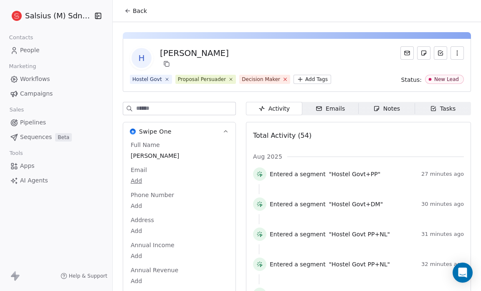
click at [282, 79] on icon at bounding box center [284, 78] width 5 height 5
click at [139, 10] on span "Back" at bounding box center [140, 11] width 14 height 8
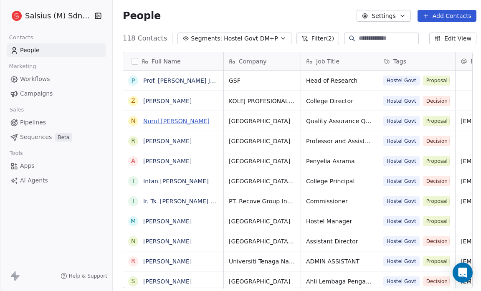
click at [190, 121] on link "Nurul [PERSON_NAME]" at bounding box center [176, 121] width 66 height 7
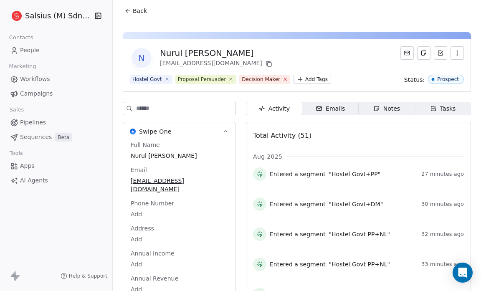
click at [282, 79] on icon at bounding box center [284, 78] width 5 height 5
click at [136, 13] on span "Back" at bounding box center [140, 11] width 14 height 8
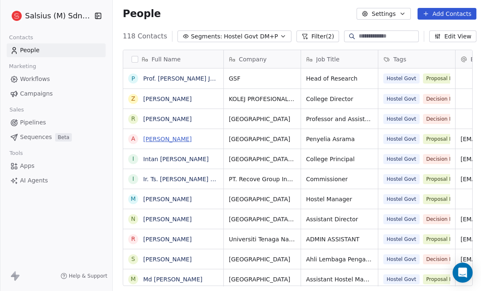
click at [174, 136] on link "[PERSON_NAME]" at bounding box center [167, 139] width 48 height 7
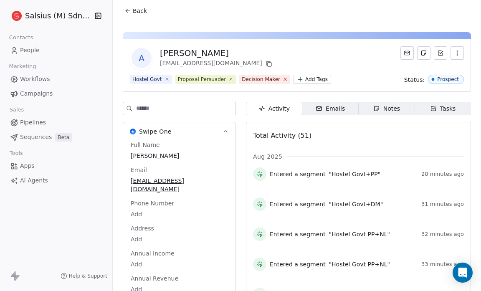
click at [284, 78] on icon at bounding box center [285, 79] width 3 height 3
click at [134, 7] on span "Back" at bounding box center [140, 11] width 14 height 8
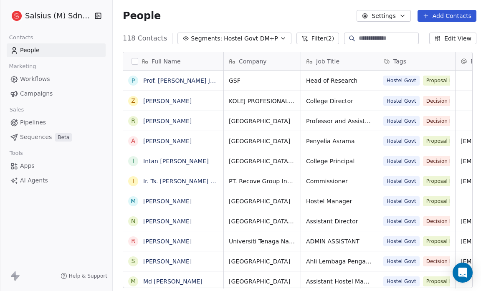
scroll to position [251, 365]
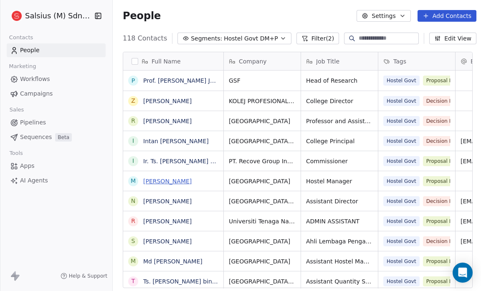
click at [183, 182] on link "[PERSON_NAME]" at bounding box center [167, 181] width 48 height 7
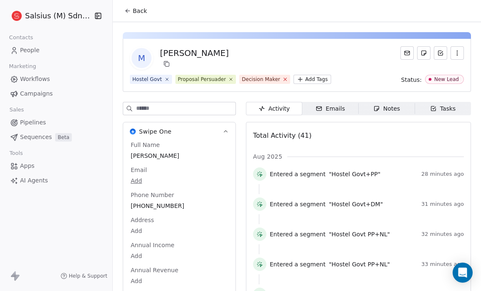
click at [282, 81] on icon at bounding box center [284, 78] width 5 height 5
click at [132, 7] on button "Back" at bounding box center [135, 10] width 33 height 15
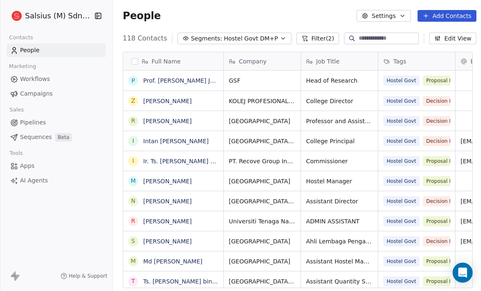
scroll to position [251, 365]
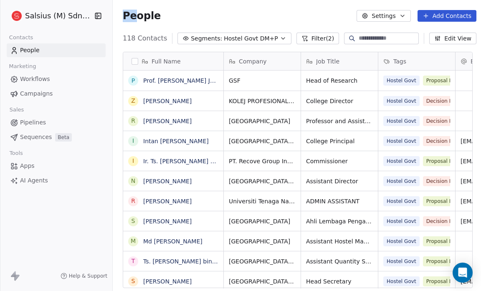
drag, startPoint x: 132, startPoint y: 7, endPoint x: 119, endPoint y: 10, distance: 13.2
click at [119, 10] on div "People Settings Add Contacts" at bounding box center [300, 16] width 374 height 32
click at [173, 199] on link "[PERSON_NAME]" at bounding box center [167, 201] width 48 height 7
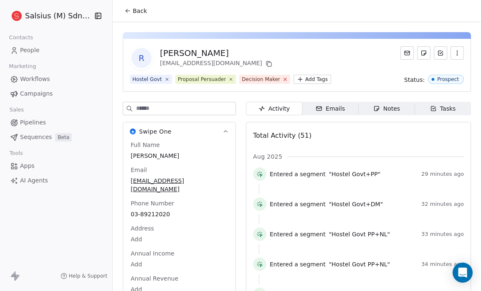
click at [284, 79] on icon at bounding box center [285, 79] width 3 height 3
click at [139, 9] on span "Back" at bounding box center [140, 11] width 14 height 8
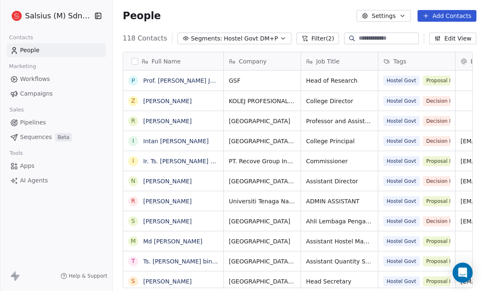
scroll to position [251, 365]
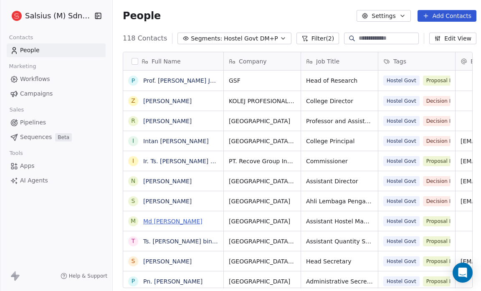
click at [177, 221] on link "Md [PERSON_NAME]" at bounding box center [172, 221] width 59 height 7
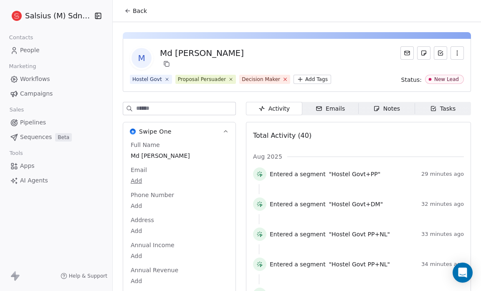
click at [284, 79] on icon at bounding box center [285, 79] width 3 height 3
click at [140, 9] on span "Back" at bounding box center [140, 11] width 14 height 8
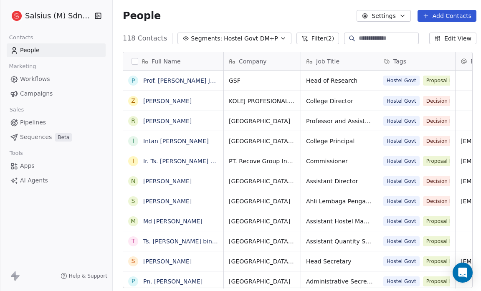
scroll to position [251, 365]
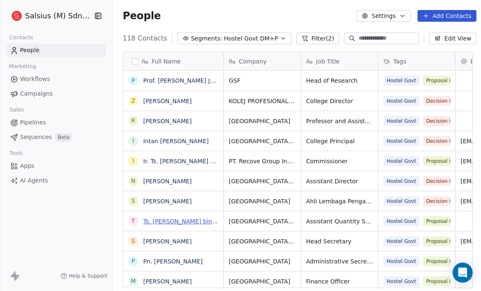
click at [208, 218] on link "Ts. [PERSON_NAME] bin [PERSON_NAME]" at bounding box center [202, 221] width 119 height 7
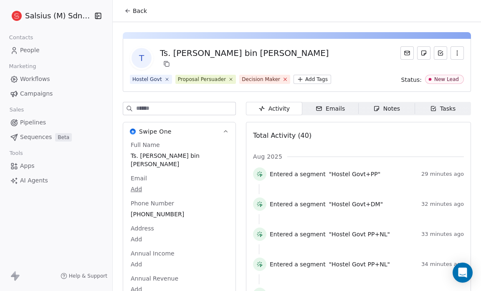
click at [284, 78] on icon at bounding box center [285, 79] width 3 height 3
click at [134, 13] on span "Back" at bounding box center [140, 11] width 14 height 8
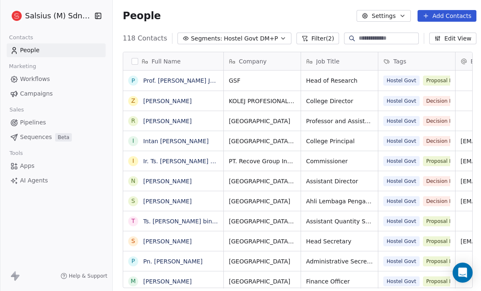
scroll to position [251, 365]
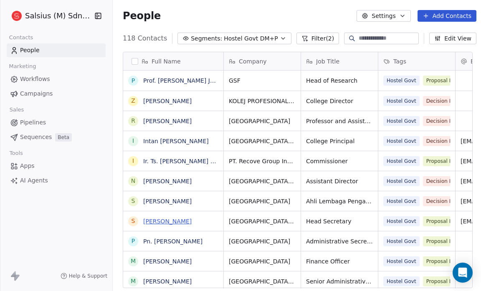
click at [192, 221] on link "[PERSON_NAME]" at bounding box center [167, 221] width 48 height 7
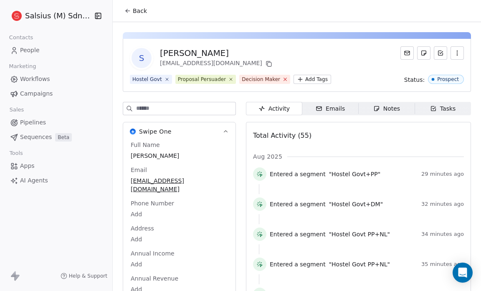
click at [282, 80] on icon at bounding box center [284, 78] width 5 height 5
click at [136, 8] on span "Back" at bounding box center [140, 11] width 14 height 8
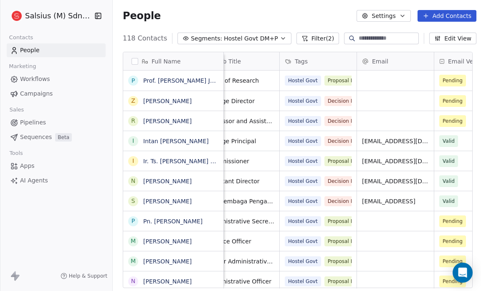
scroll to position [0, 98]
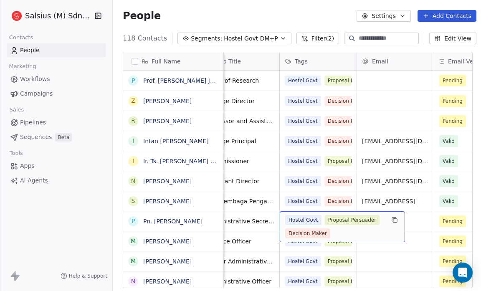
click at [298, 232] on span "Decision Maker" at bounding box center [307, 233] width 45 height 10
click at [308, 234] on span "Decision Maker" at bounding box center [307, 233] width 45 height 10
click at [326, 231] on span "Decision Maker" at bounding box center [307, 233] width 45 height 10
click at [330, 233] on div "Hostel Govt Proposal Persuader Decision Maker" at bounding box center [334, 226] width 99 height 23
click at [321, 233] on span "Decision Maker" at bounding box center [307, 233] width 45 height 10
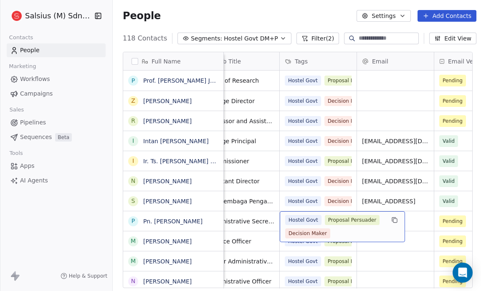
click at [345, 220] on span "Proposal Persuader" at bounding box center [352, 220] width 55 height 10
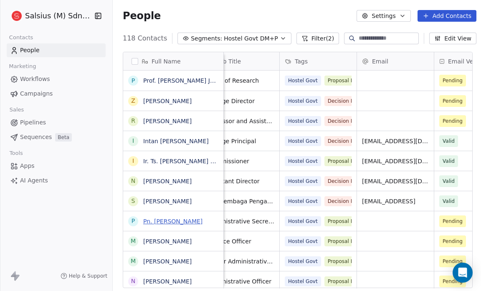
click at [175, 222] on link "Pn. [PERSON_NAME]" at bounding box center [172, 221] width 59 height 7
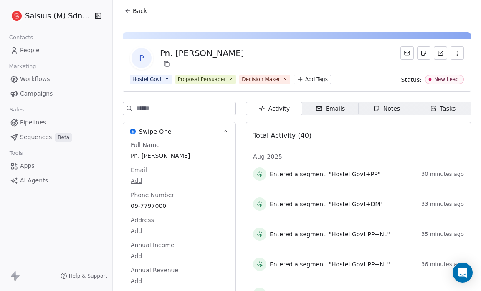
click at [275, 78] on span "Decision Maker" at bounding box center [264, 79] width 51 height 9
click at [282, 78] on icon at bounding box center [284, 78] width 5 height 5
click at [129, 14] on icon at bounding box center [127, 11] width 7 height 7
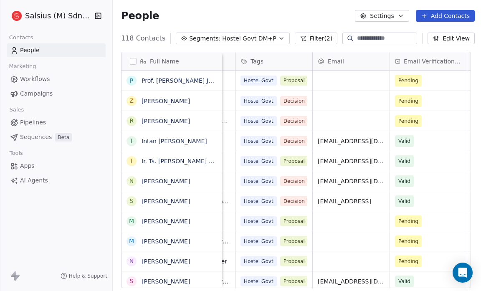
scroll to position [0, 141]
click at [148, 159] on link "Ir. Ts. [PERSON_NAME] Bahasa MBA,PMP®,CEng,ACPE" at bounding box center [219, 161] width 157 height 7
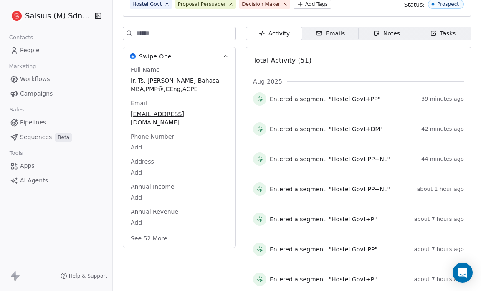
scroll to position [76, 0]
click at [155, 230] on button "See 52 More" at bounding box center [149, 237] width 47 height 15
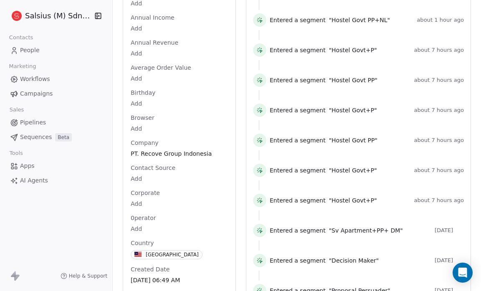
scroll to position [0, 0]
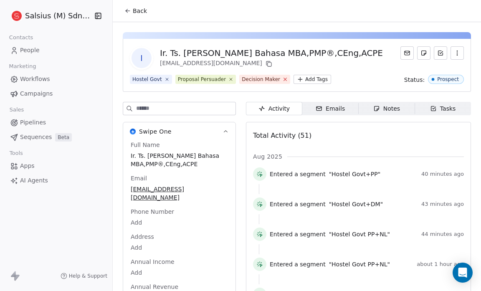
click at [282, 77] on icon at bounding box center [284, 78] width 5 height 5
click at [142, 9] on span "Back" at bounding box center [140, 11] width 14 height 8
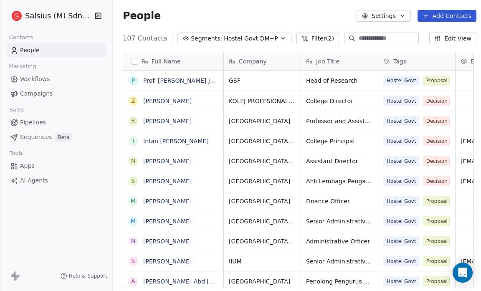
click at [312, 38] on button "Filter (2)" at bounding box center [317, 39] width 43 height 12
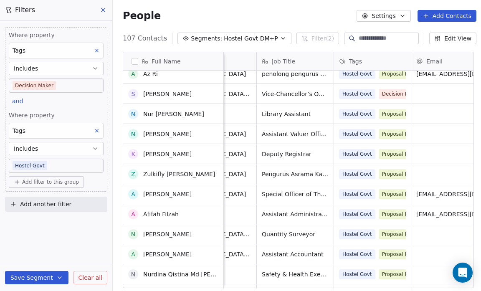
scroll to position [590, 0]
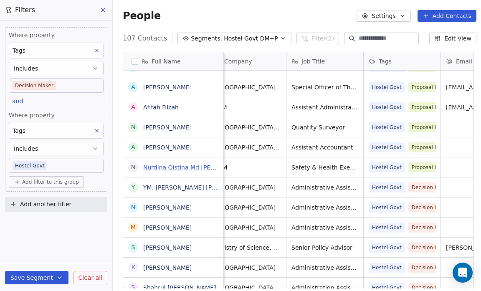
click at [202, 167] on link "Nurdina Qistina Md [PERSON_NAME]" at bounding box center [196, 167] width 106 height 7
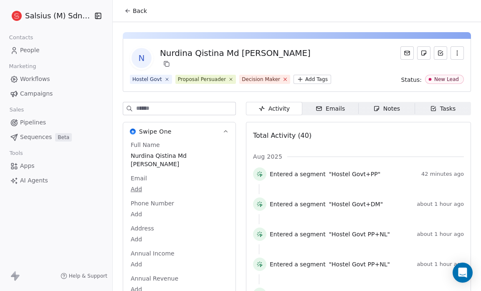
click at [282, 77] on icon at bounding box center [284, 78] width 5 height 5
click at [140, 10] on span "Back" at bounding box center [140, 11] width 14 height 8
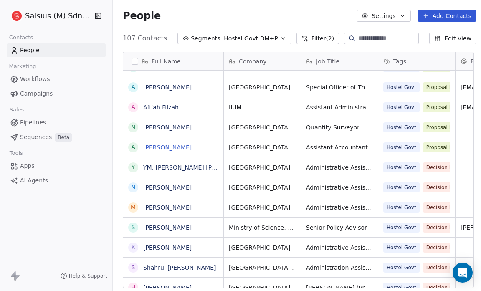
click at [192, 146] on link "[PERSON_NAME]" at bounding box center [167, 147] width 48 height 7
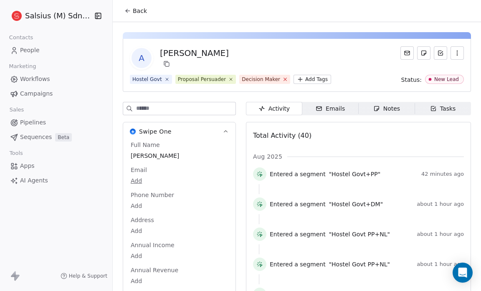
click at [282, 81] on icon at bounding box center [284, 78] width 5 height 5
click at [139, 7] on span "Back" at bounding box center [140, 11] width 14 height 8
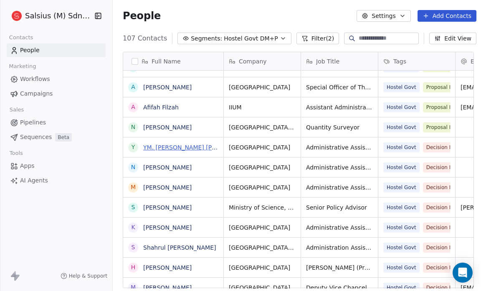
click at [192, 148] on link "YM. [PERSON_NAME] [PERSON_NAME]" at bounding box center [198, 147] width 111 height 7
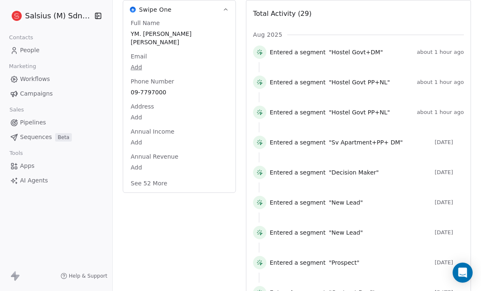
scroll to position [129, 0]
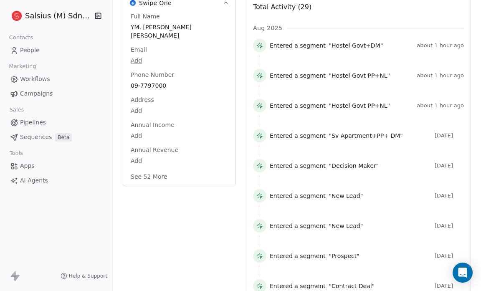
click at [158, 172] on button "See 52 More" at bounding box center [149, 176] width 47 height 15
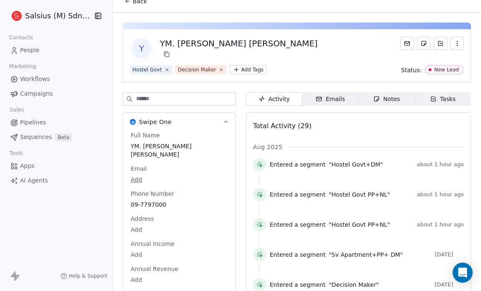
scroll to position [0, 0]
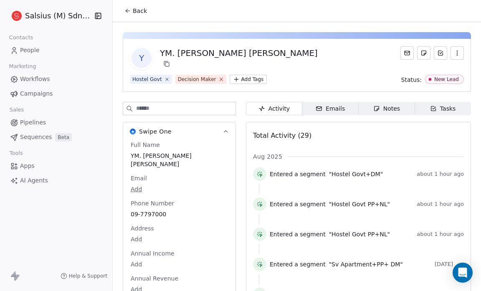
click at [218, 79] on icon at bounding box center [220, 78] width 5 height 5
click at [197, 78] on html "Salsius (M) Sdn Bhd Contacts People Marketing Workflows Campaigns Sales Pipelin…" at bounding box center [240, 145] width 481 height 291
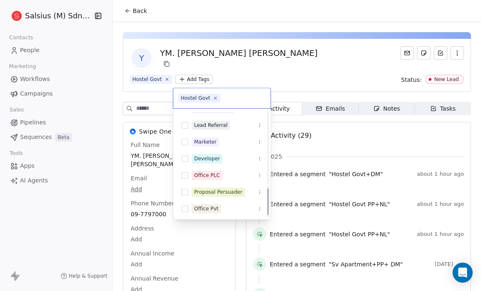
scroll to position [313, 0]
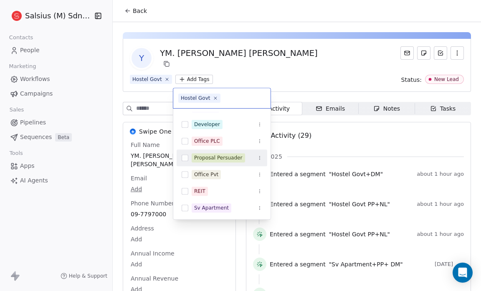
click at [216, 157] on div "Proposal Persuader" at bounding box center [218, 158] width 48 height 8
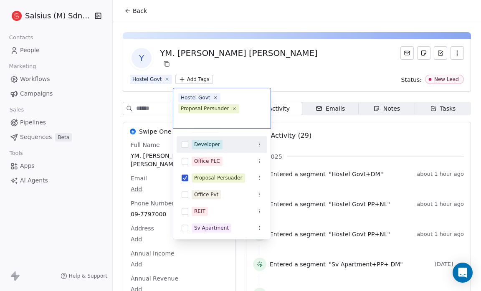
click at [271, 64] on html "Salsius (M) Sdn Bhd Contacts People Marketing Workflows Campaigns Sales Pipelin…" at bounding box center [240, 145] width 481 height 291
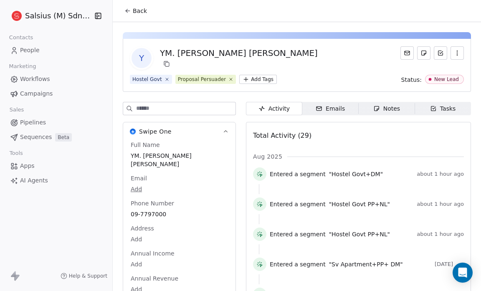
click at [127, 13] on icon at bounding box center [127, 11] width 7 height 7
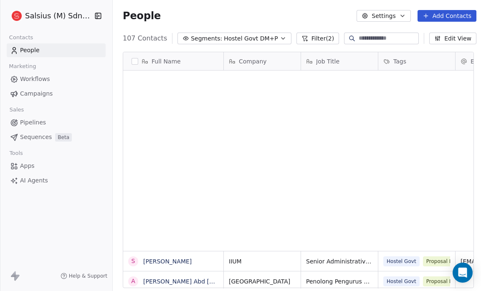
scroll to position [251, 366]
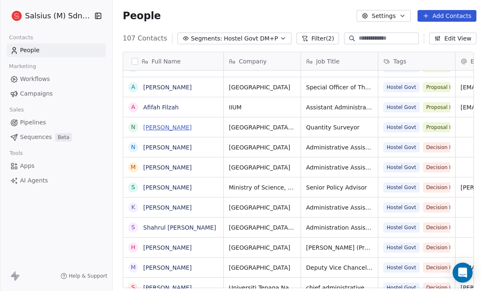
click at [176, 127] on link "[PERSON_NAME]" at bounding box center [167, 127] width 48 height 7
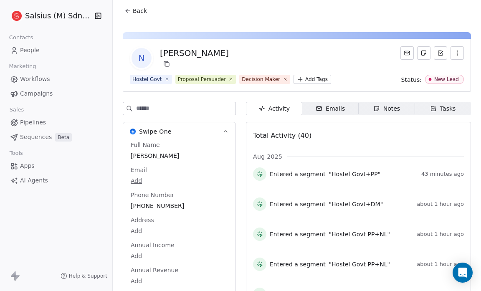
click at [275, 80] on span "Decision Maker" at bounding box center [264, 79] width 51 height 9
click at [278, 76] on span "Decision Maker" at bounding box center [264, 79] width 51 height 9
click at [282, 79] on icon at bounding box center [284, 78] width 5 height 5
click at [136, 9] on span "Back" at bounding box center [140, 11] width 14 height 8
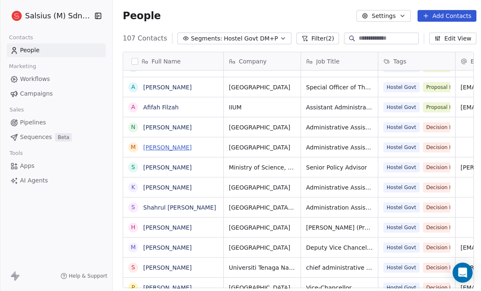
click at [188, 146] on link "[PERSON_NAME]" at bounding box center [167, 147] width 48 height 7
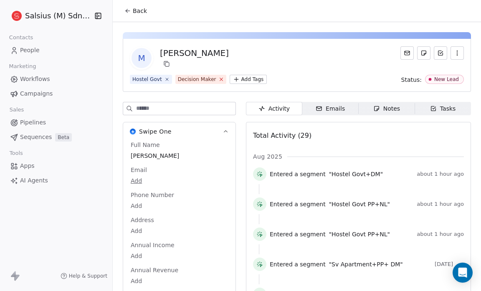
click at [218, 78] on icon at bounding box center [220, 78] width 5 height 5
click at [200, 76] on html "Salsius (M) Sdn Bhd Contacts People Marketing Workflows Campaigns Sales Pipelin…" at bounding box center [240, 145] width 481 height 291
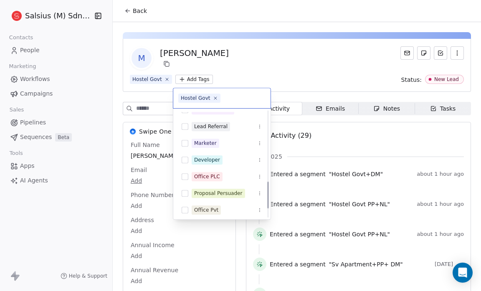
scroll to position [278, 0]
click at [200, 194] on div "Proposal Persuader" at bounding box center [218, 193] width 48 height 8
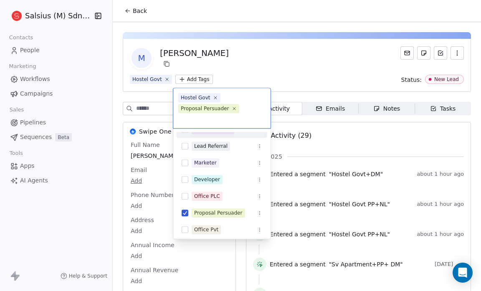
click at [253, 66] on html "Salsius (M) Sdn Bhd Contacts People Marketing Workflows Campaigns Sales Pipelin…" at bounding box center [240, 145] width 481 height 291
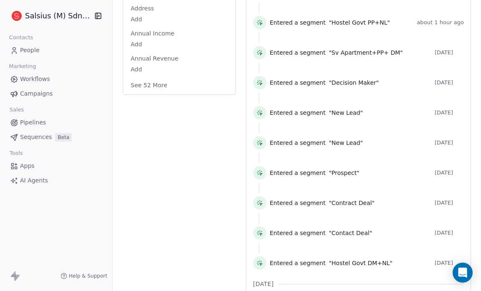
scroll to position [217, 0]
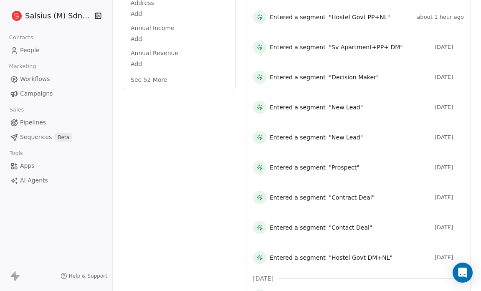
click at [163, 81] on button "See 52 More" at bounding box center [149, 79] width 47 height 15
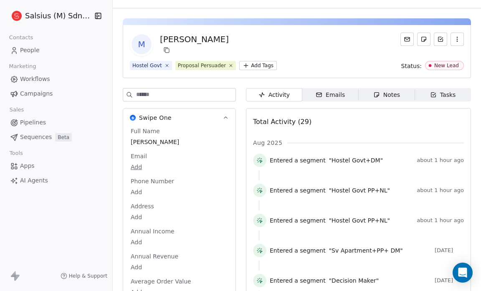
scroll to position [0, 0]
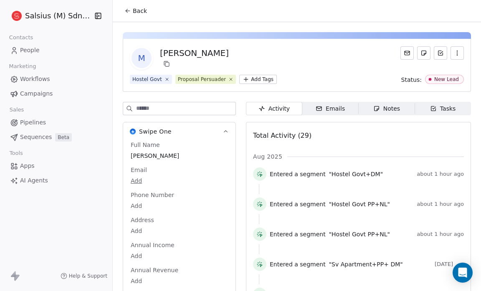
click at [139, 6] on button "Back" at bounding box center [135, 10] width 33 height 15
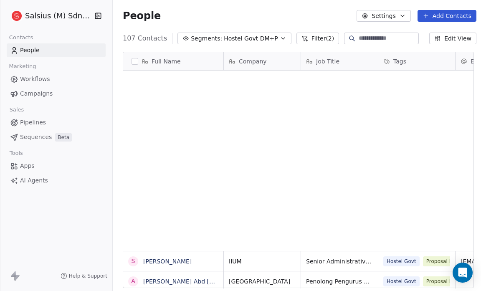
scroll to position [251, 366]
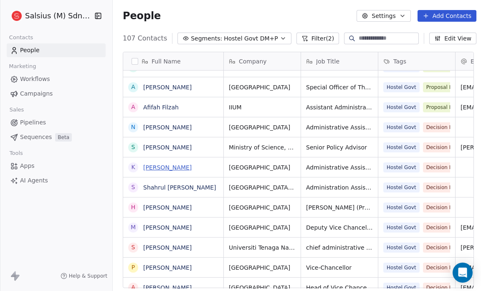
click at [188, 165] on link "[PERSON_NAME]" at bounding box center [167, 167] width 48 height 7
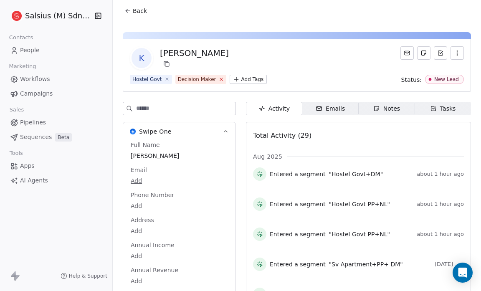
click at [218, 78] on icon at bounding box center [220, 78] width 5 height 5
click at [197, 76] on html "Salsius (M) Sdn Bhd Contacts People Marketing Workflows Campaigns Sales Pipelin…" at bounding box center [240, 145] width 481 height 291
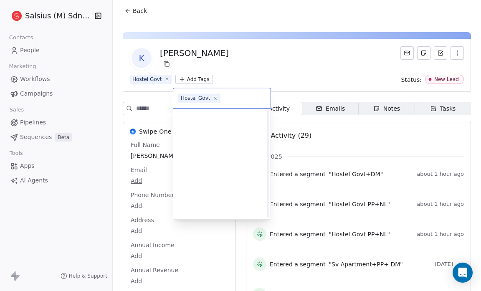
scroll to position [313, 0]
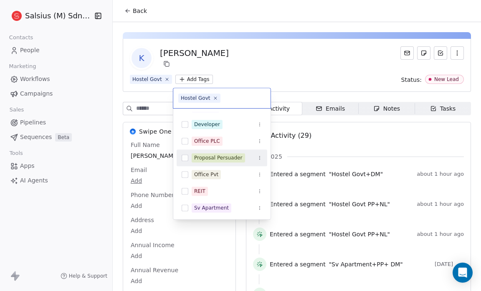
click at [212, 162] on div "Proposal Persuader" at bounding box center [222, 157] width 91 height 13
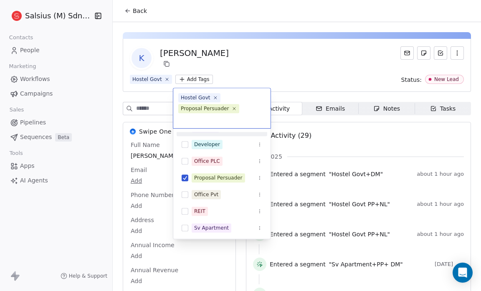
click at [261, 63] on html "Salsius (M) Sdn Bhd Contacts People Marketing Workflows Campaigns Sales Pipelin…" at bounding box center [240, 145] width 481 height 291
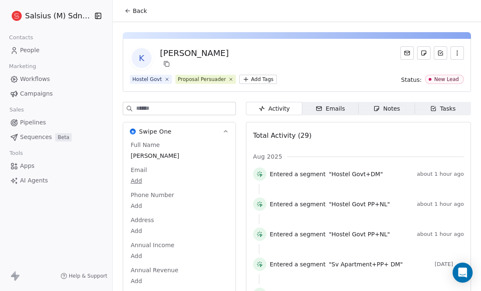
click at [129, 13] on icon at bounding box center [127, 11] width 7 height 7
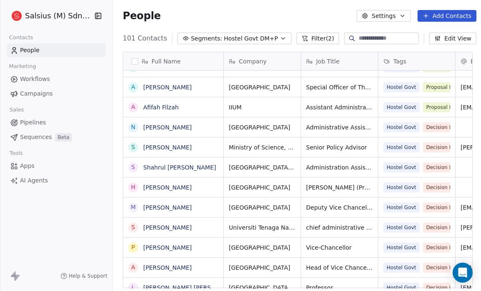
scroll to position [5, 5]
click at [174, 169] on link "Shahrul [PERSON_NAME]" at bounding box center [179, 167] width 73 height 7
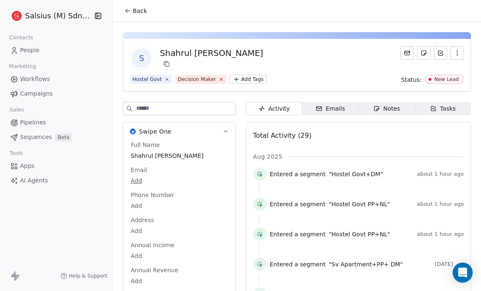
click at [218, 79] on icon at bounding box center [220, 78] width 5 height 5
click at [195, 78] on html "Salsius (M) Sdn Bhd Contacts People Marketing Workflows Campaigns Sales Pipelin…" at bounding box center [240, 145] width 481 height 291
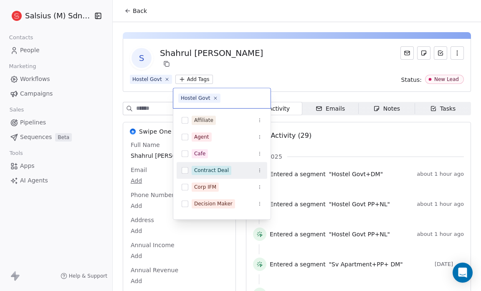
scroll to position [313, 0]
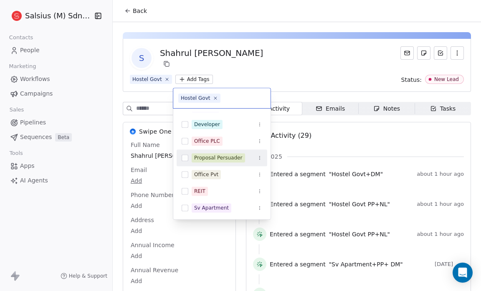
click at [217, 159] on div "Proposal Persuader" at bounding box center [218, 158] width 48 height 8
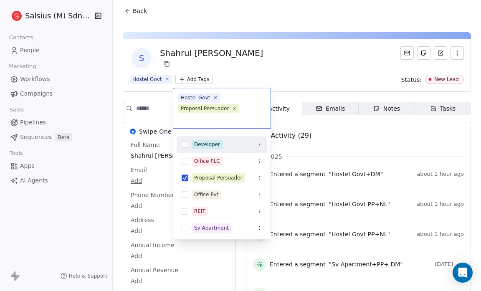
click at [179, 16] on html "Salsius (M) Sdn Bhd Contacts People Marketing Workflows Campaigns Sales Pipelin…" at bounding box center [240, 145] width 481 height 291
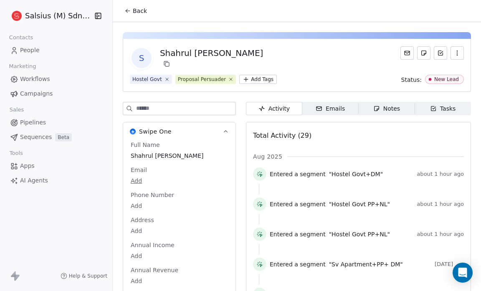
click at [133, 8] on span "Back" at bounding box center [140, 11] width 14 height 8
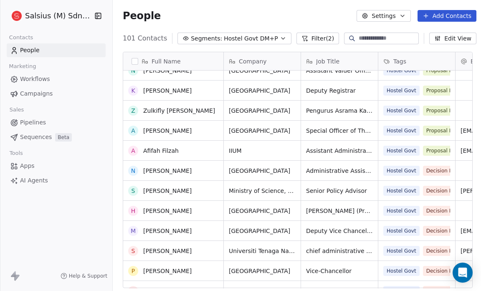
scroll to position [528, 0]
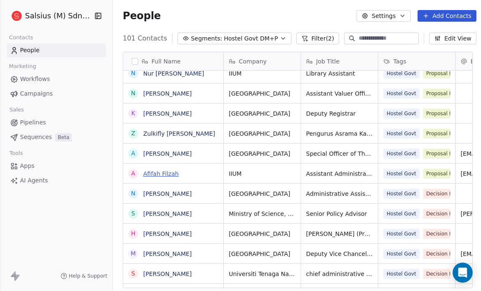
click at [164, 170] on link "Afifah Filzah" at bounding box center [160, 173] width 35 height 7
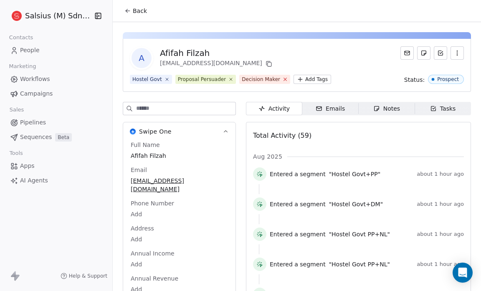
click at [282, 79] on icon at bounding box center [284, 78] width 5 height 5
click at [130, 11] on icon at bounding box center [127, 11] width 7 height 7
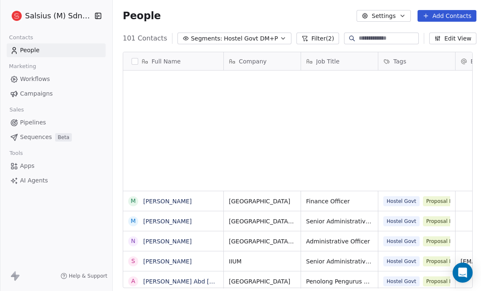
scroll to position [5, 5]
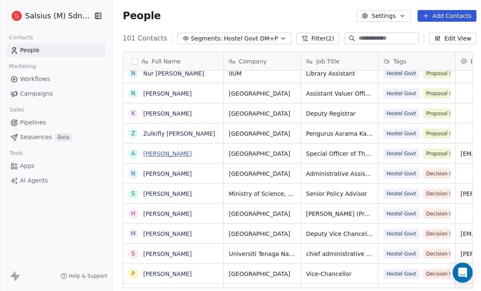
click at [169, 154] on link "[PERSON_NAME]" at bounding box center [167, 153] width 48 height 7
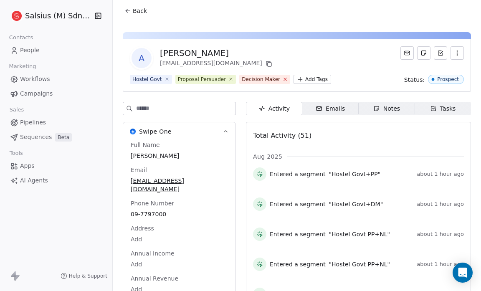
click at [282, 79] on icon at bounding box center [284, 78] width 5 height 5
click at [138, 11] on span "Back" at bounding box center [140, 11] width 14 height 8
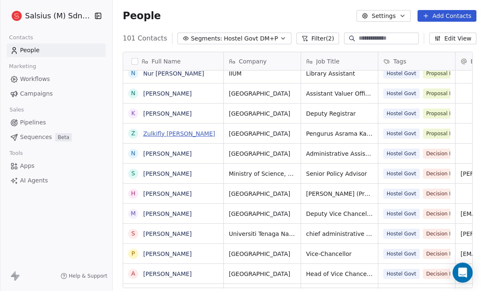
click at [177, 130] on link "Zulkifly [PERSON_NAME]" at bounding box center [179, 133] width 72 height 7
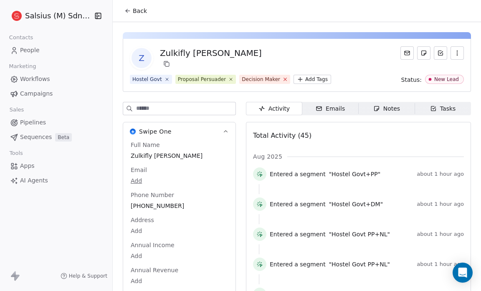
click at [284, 80] on icon at bounding box center [285, 79] width 3 height 3
click at [162, 18] on div "Back" at bounding box center [297, 11] width 368 height 22
click at [136, 12] on span "Back" at bounding box center [140, 11] width 14 height 8
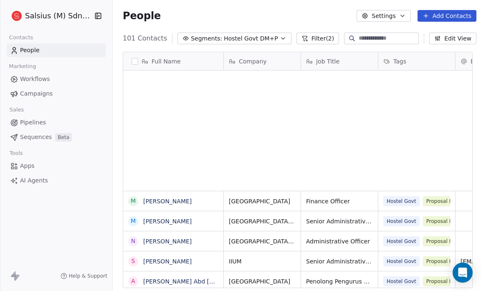
scroll to position [251, 365]
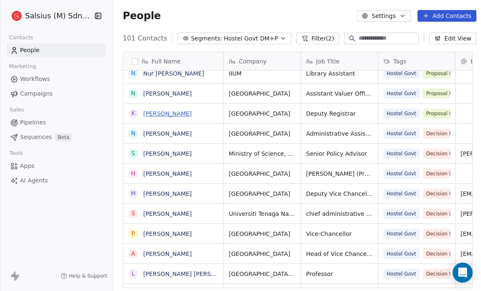
click at [192, 114] on link "[PERSON_NAME]" at bounding box center [167, 113] width 48 height 7
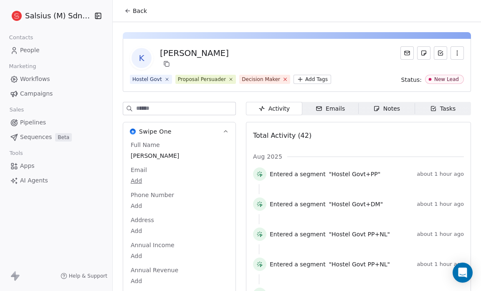
click at [282, 77] on icon at bounding box center [284, 78] width 5 height 5
click at [144, 10] on span "Back" at bounding box center [140, 11] width 14 height 8
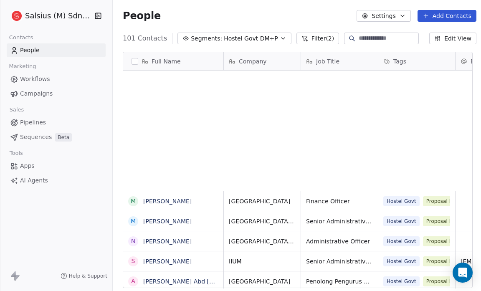
scroll to position [251, 365]
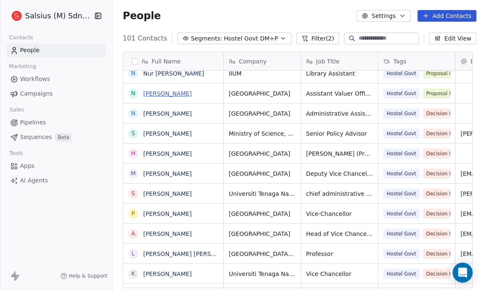
click at [188, 90] on link "[PERSON_NAME]" at bounding box center [167, 93] width 48 height 7
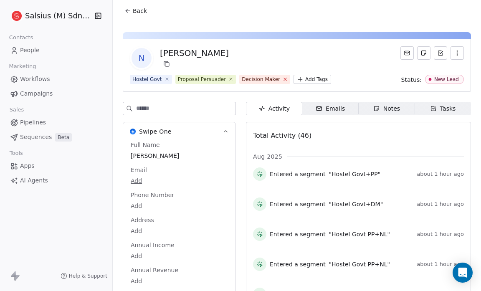
click at [282, 78] on icon at bounding box center [284, 78] width 5 height 5
click at [140, 7] on span "Back" at bounding box center [140, 11] width 14 height 8
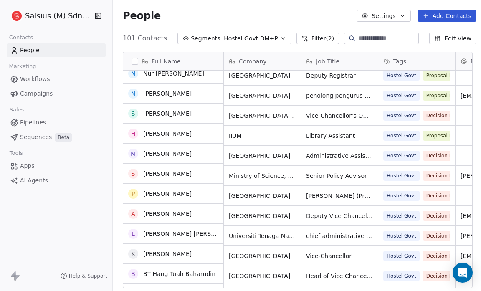
scroll to position [466, 0]
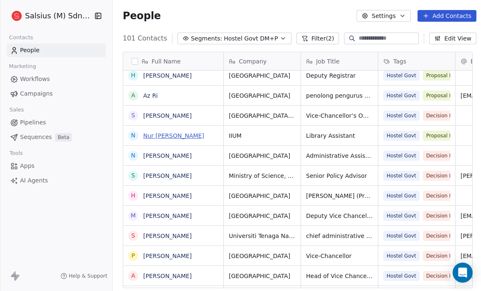
click at [188, 132] on link "Nur [PERSON_NAME]" at bounding box center [173, 135] width 61 height 7
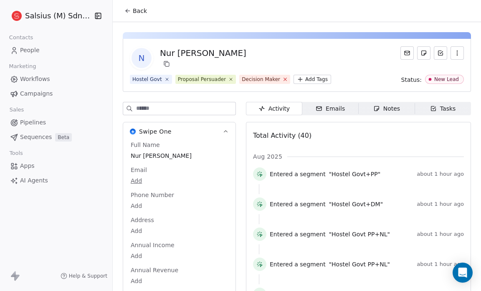
click at [282, 81] on icon at bounding box center [284, 78] width 5 height 5
click at [136, 7] on span "Back" at bounding box center [140, 11] width 14 height 8
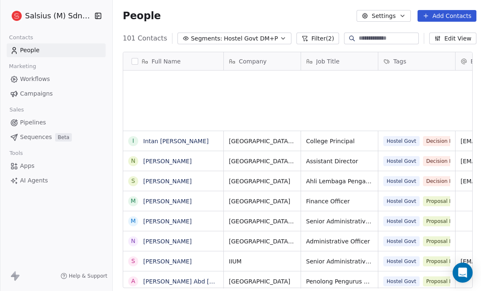
scroll to position [251, 365]
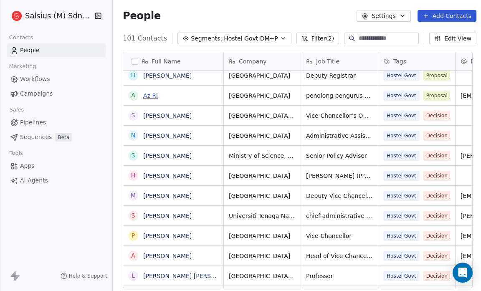
click at [147, 93] on link "Az Ri" at bounding box center [150, 95] width 15 height 7
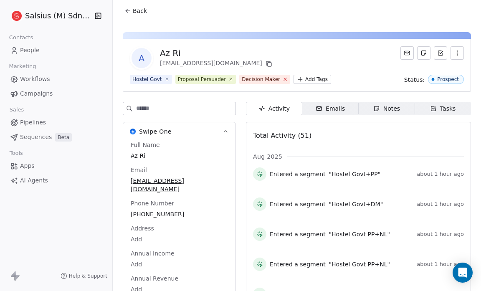
click at [282, 79] on icon at bounding box center [284, 78] width 5 height 5
click at [142, 9] on span "Back" at bounding box center [140, 11] width 14 height 8
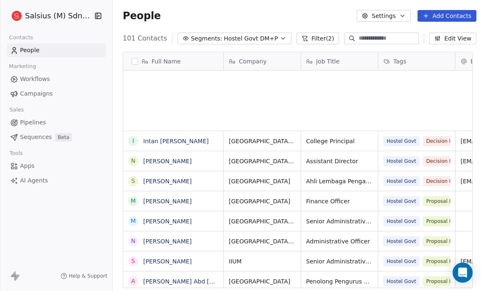
scroll to position [251, 365]
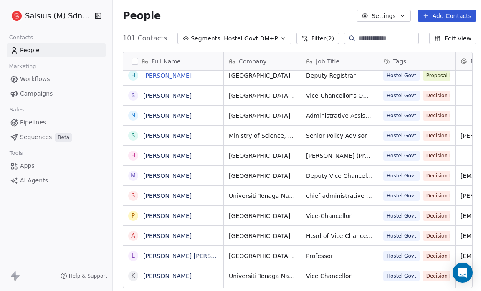
click at [174, 76] on link "[PERSON_NAME]" at bounding box center [167, 75] width 48 height 7
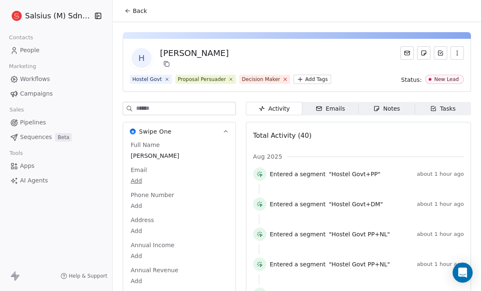
click at [282, 81] on icon at bounding box center [284, 78] width 5 height 5
click at [132, 7] on button "Back" at bounding box center [135, 10] width 33 height 15
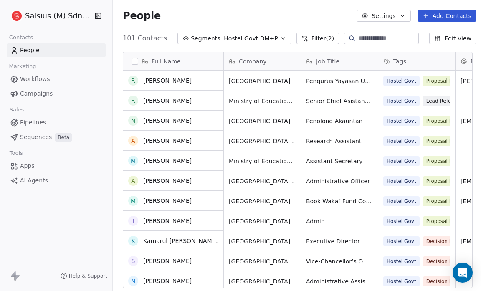
scroll to position [280, 0]
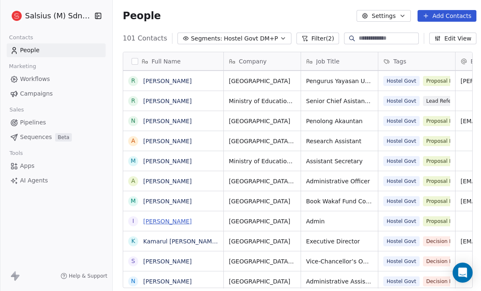
click at [179, 218] on link "[PERSON_NAME]" at bounding box center [167, 221] width 48 height 7
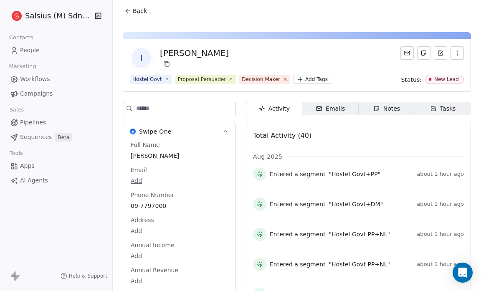
click at [282, 80] on icon at bounding box center [284, 78] width 5 height 5
click at [136, 11] on span "Back" at bounding box center [140, 11] width 14 height 8
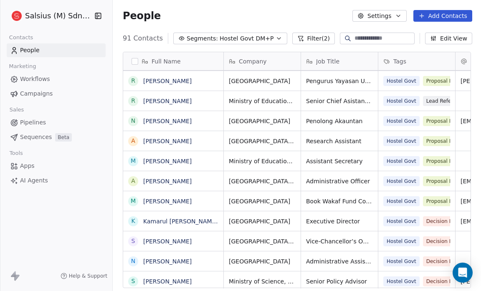
scroll to position [5, 5]
click at [171, 199] on link "[PERSON_NAME]" at bounding box center [167, 201] width 48 height 7
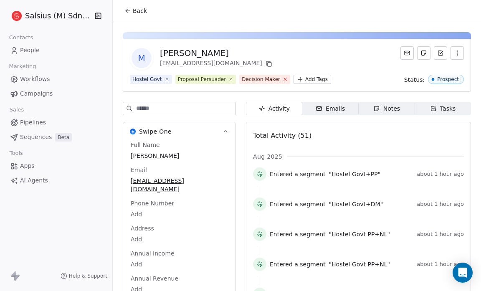
click at [282, 80] on icon at bounding box center [284, 78] width 5 height 5
click at [131, 7] on button "Back" at bounding box center [135, 10] width 33 height 15
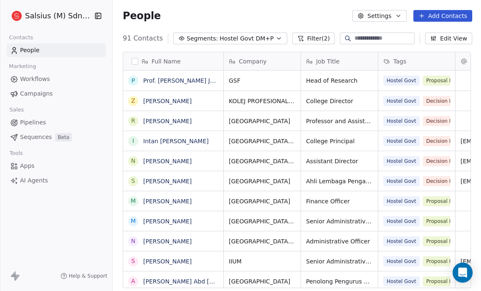
scroll to position [251, 363]
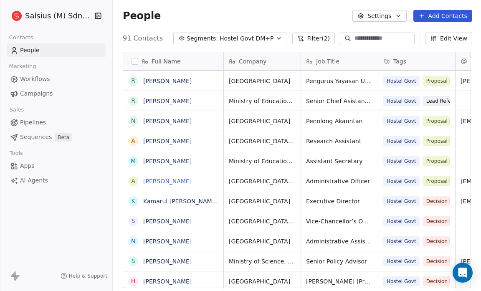
click at [169, 178] on link "[PERSON_NAME]" at bounding box center [167, 181] width 48 height 7
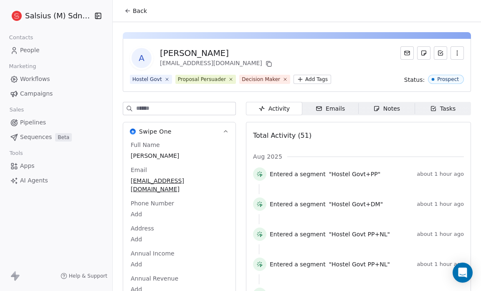
click at [283, 79] on icon at bounding box center [285, 79] width 5 height 5
click at [129, 11] on icon at bounding box center [128, 11] width 4 height 0
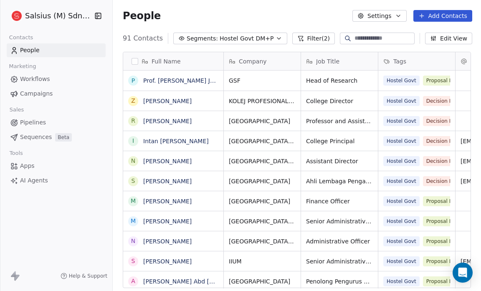
scroll to position [251, 363]
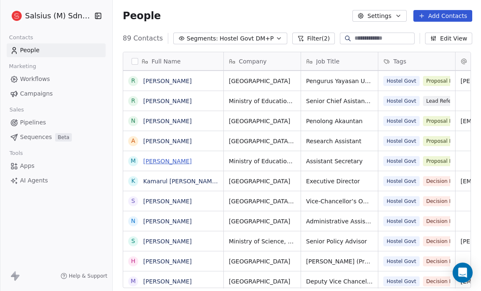
click at [192, 162] on link "[PERSON_NAME]" at bounding box center [167, 161] width 48 height 7
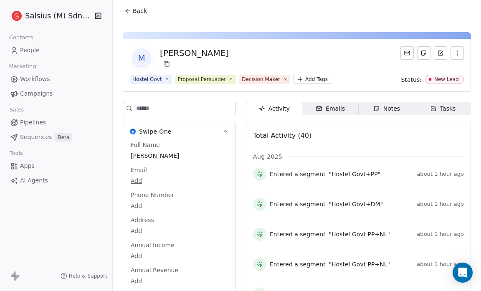
click at [275, 78] on span "Decision Maker" at bounding box center [264, 79] width 51 height 9
click at [282, 78] on icon at bounding box center [284, 78] width 5 height 5
click at [129, 12] on icon at bounding box center [127, 11] width 7 height 7
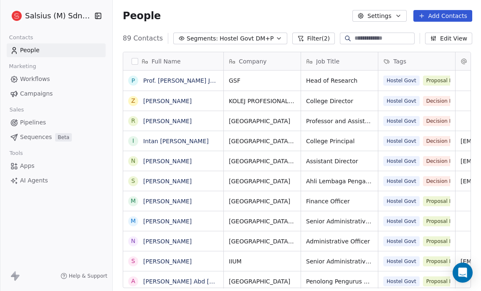
scroll to position [251, 363]
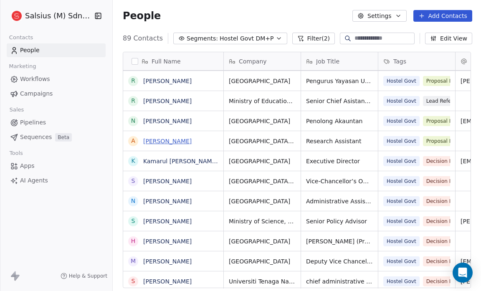
click at [185, 141] on link "[PERSON_NAME]" at bounding box center [167, 141] width 48 height 7
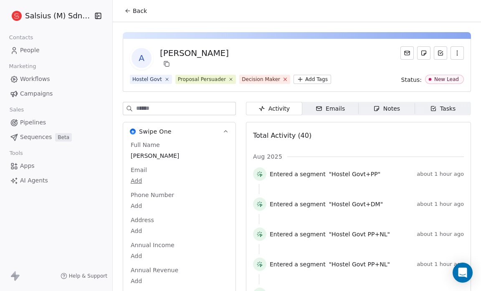
click at [282, 78] on icon at bounding box center [284, 78] width 5 height 5
click at [134, 7] on span "Back" at bounding box center [140, 11] width 14 height 8
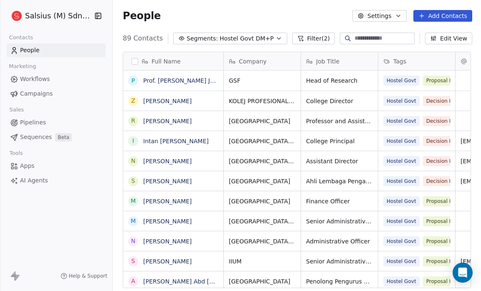
scroll to position [251, 363]
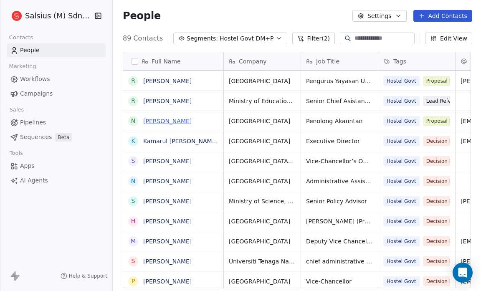
click at [190, 121] on link "[PERSON_NAME]" at bounding box center [167, 121] width 48 height 7
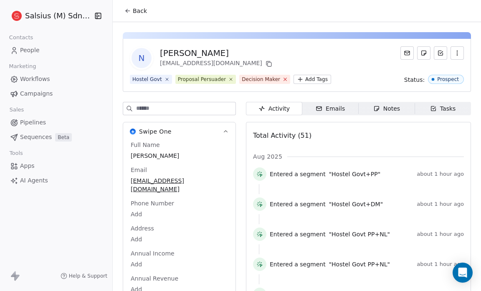
click at [282, 78] on icon at bounding box center [284, 78] width 5 height 5
click at [135, 10] on span "Back" at bounding box center [140, 11] width 14 height 8
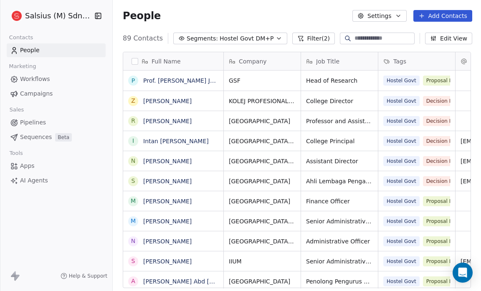
scroll to position [251, 363]
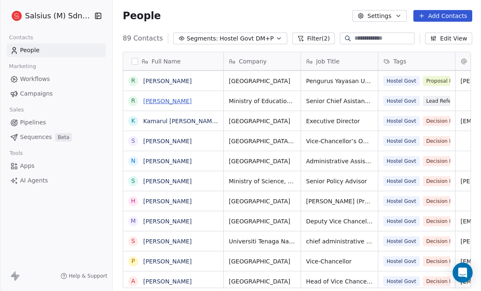
click at [166, 100] on link "[PERSON_NAME]" at bounding box center [167, 101] width 48 height 7
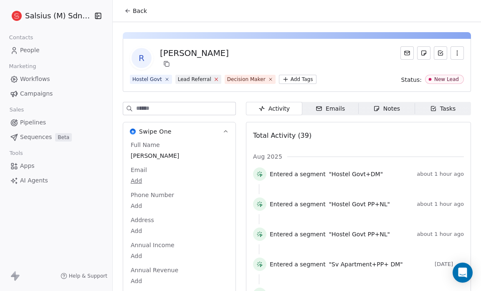
click at [215, 78] on icon at bounding box center [216, 79] width 3 height 3
click at [220, 79] on span "Decision Maker" at bounding box center [200, 79] width 51 height 9
click at [218, 79] on icon at bounding box center [220, 78] width 5 height 5
click at [199, 76] on html "Salsius (M) Sdn Bhd Contacts People Marketing Workflows Campaigns Sales Pipelin…" at bounding box center [240, 145] width 481 height 291
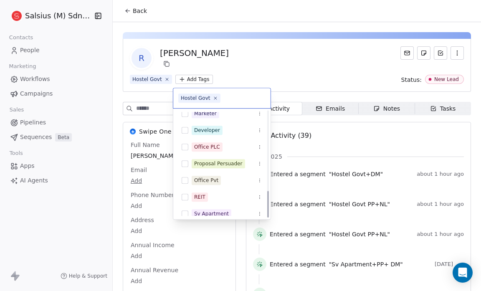
scroll to position [313, 0]
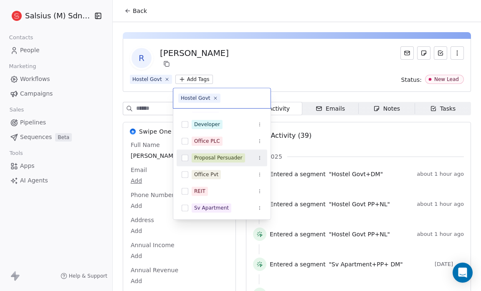
click at [219, 156] on div "Proposal Persuader" at bounding box center [218, 158] width 48 height 8
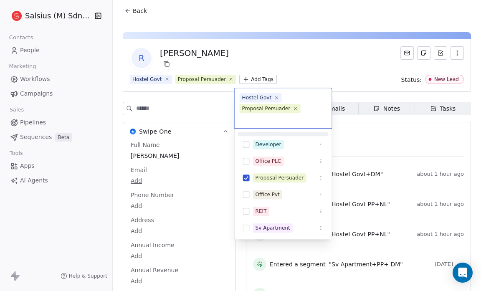
click at [238, 68] on html "Salsius (M) Sdn Bhd Contacts People Marketing Workflows Campaigns Sales Pipelin…" at bounding box center [240, 145] width 481 height 291
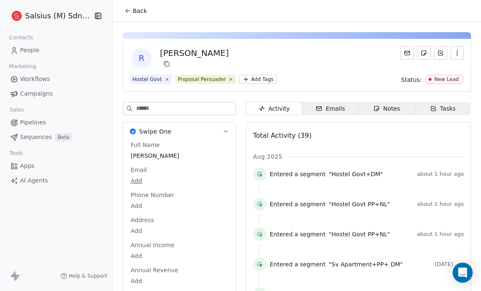
click at [138, 7] on span "Back" at bounding box center [140, 11] width 14 height 8
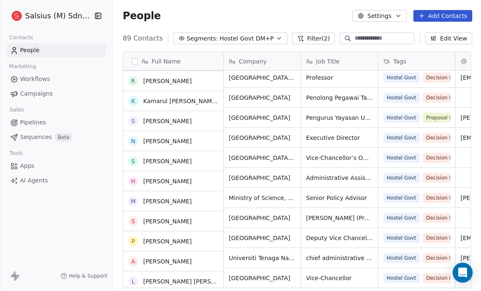
scroll to position [244, 0]
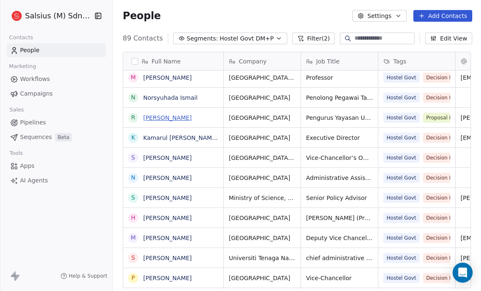
click at [172, 116] on link "[PERSON_NAME]" at bounding box center [167, 117] width 48 height 7
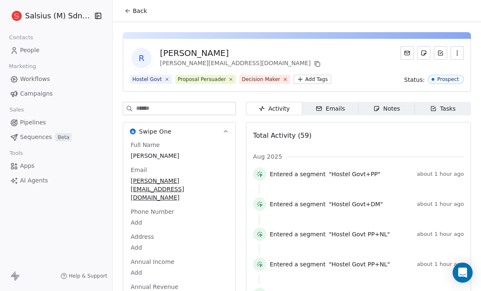
click at [282, 81] on icon at bounding box center [284, 78] width 5 height 5
click at [146, 16] on button "Back" at bounding box center [135, 10] width 33 height 15
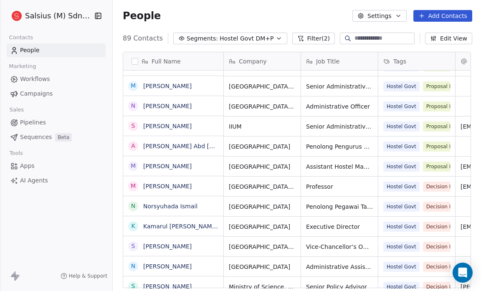
scroll to position [135, 0]
click at [183, 164] on link "[PERSON_NAME]" at bounding box center [167, 166] width 48 height 7
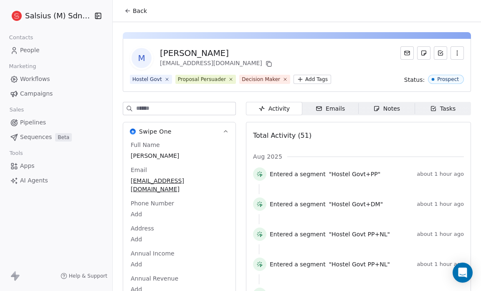
click at [276, 76] on span "Decision Maker" at bounding box center [264, 79] width 51 height 9
click at [282, 79] on icon at bounding box center [284, 78] width 5 height 5
click at [141, 10] on span "Back" at bounding box center [140, 11] width 14 height 8
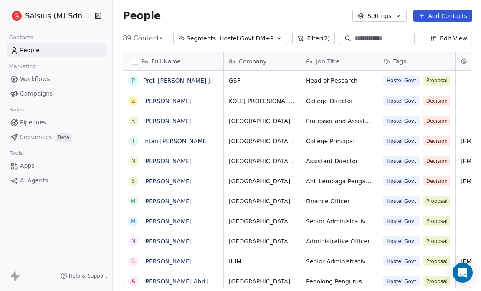
scroll to position [251, 363]
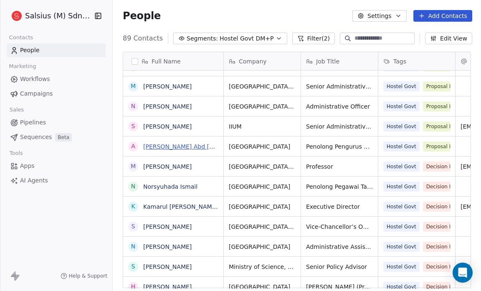
click at [187, 146] on link "[PERSON_NAME] Abd [PERSON_NAME]" at bounding box center [199, 146] width 112 height 7
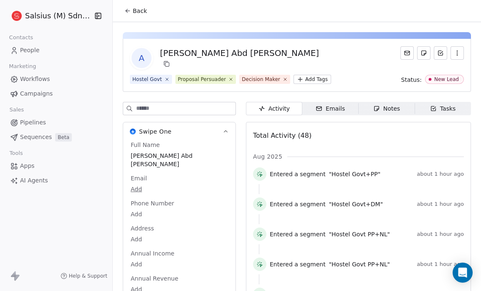
click at [279, 76] on span "Decision Maker" at bounding box center [264, 79] width 51 height 9
click at [282, 78] on icon at bounding box center [284, 78] width 5 height 5
click at [146, 12] on button "Back" at bounding box center [135, 10] width 33 height 15
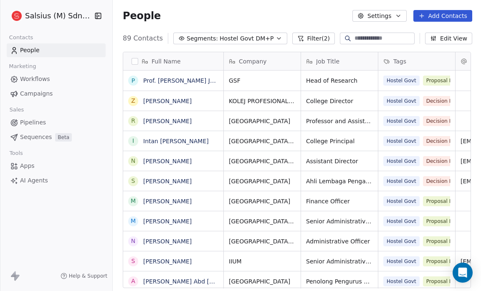
scroll to position [251, 363]
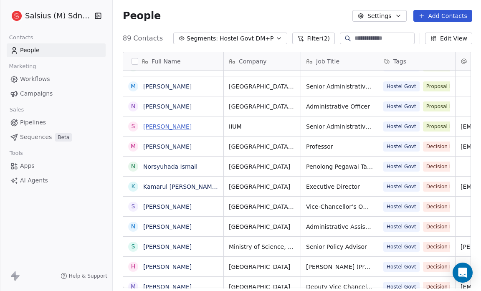
click at [181, 128] on link "[PERSON_NAME]" at bounding box center [167, 126] width 48 height 7
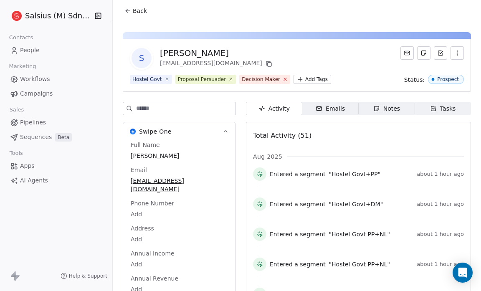
click at [284, 78] on icon at bounding box center [285, 79] width 3 height 3
click at [141, 9] on span "Back" at bounding box center [140, 11] width 14 height 8
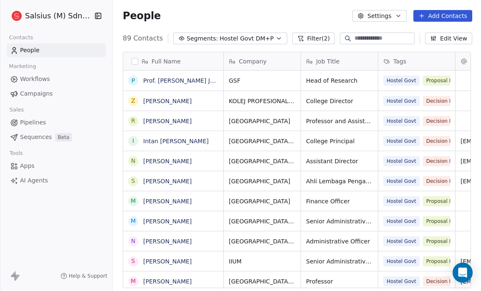
scroll to position [251, 363]
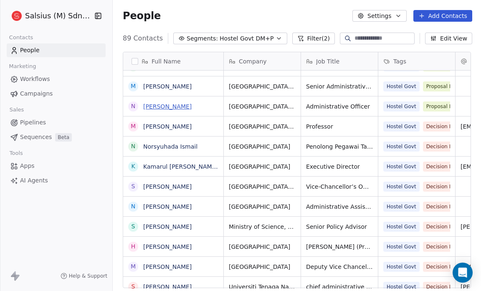
click at [192, 103] on link "[PERSON_NAME]" at bounding box center [167, 106] width 48 height 7
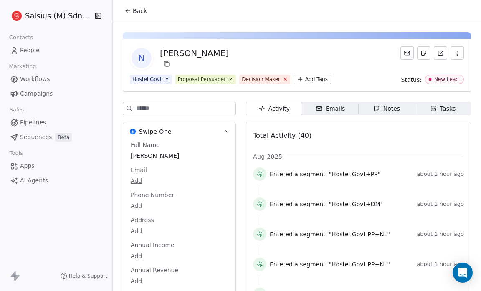
click at [282, 79] on icon at bounding box center [284, 78] width 5 height 5
click at [135, 12] on span "Back" at bounding box center [140, 11] width 14 height 8
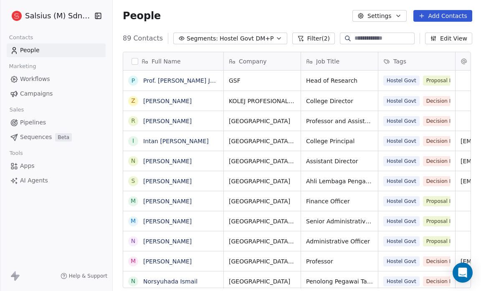
scroll to position [251, 363]
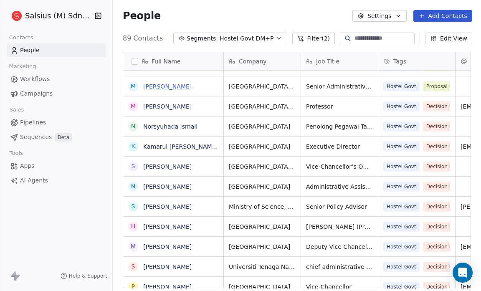
click at [183, 86] on link "[PERSON_NAME]" at bounding box center [167, 86] width 48 height 7
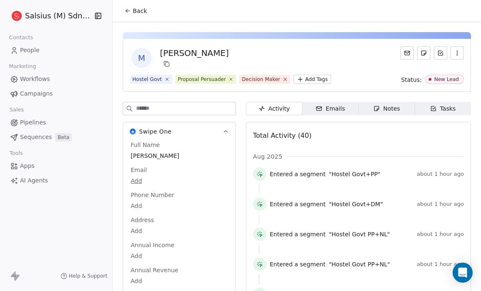
click at [284, 79] on icon at bounding box center [285, 79] width 3 height 3
click at [146, 10] on button "Back" at bounding box center [135, 10] width 33 height 15
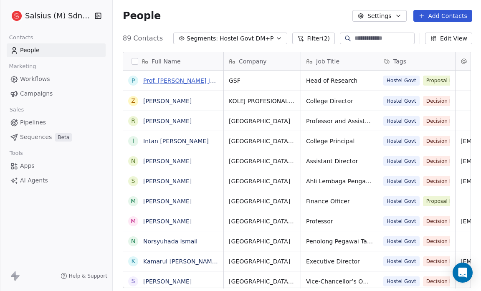
click at [209, 81] on link "Prof. [PERSON_NAME] Jee [PERSON_NAME]" at bounding box center [205, 80] width 124 height 7
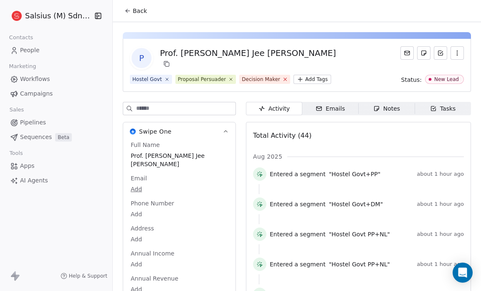
click at [282, 78] on icon at bounding box center [284, 78] width 5 height 5
click at [147, 11] on button "Back" at bounding box center [135, 10] width 33 height 15
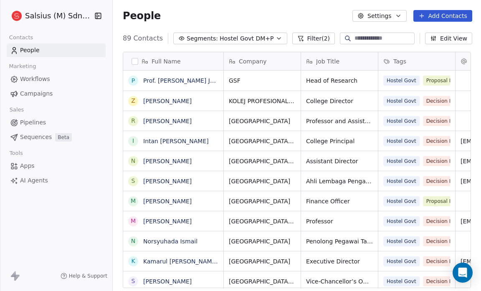
scroll to position [251, 363]
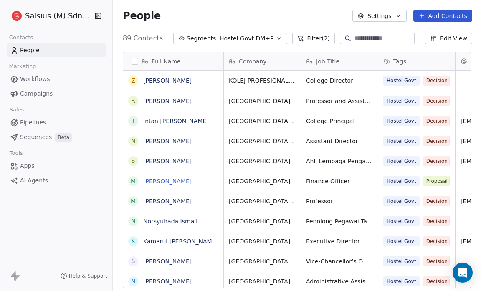
click at [191, 182] on link "[PERSON_NAME]" at bounding box center [167, 181] width 48 height 7
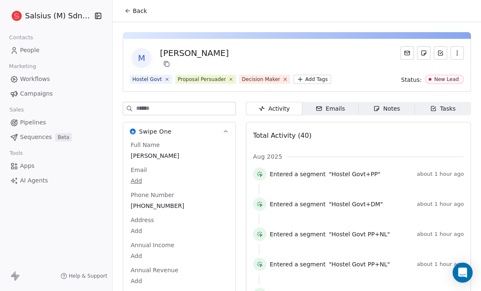
click at [282, 80] on icon at bounding box center [284, 78] width 5 height 5
click at [139, 10] on span "Back" at bounding box center [140, 11] width 14 height 8
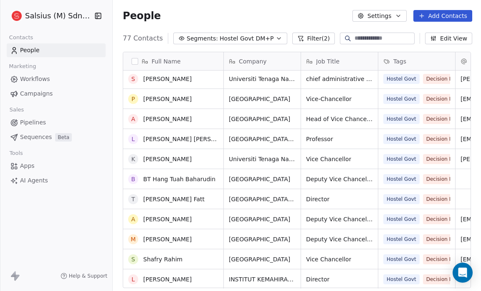
scroll to position [402, 0]
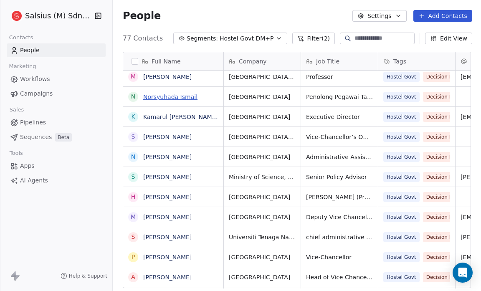
click at [183, 97] on link "Norsyuhada Ismail" at bounding box center [170, 96] width 54 height 7
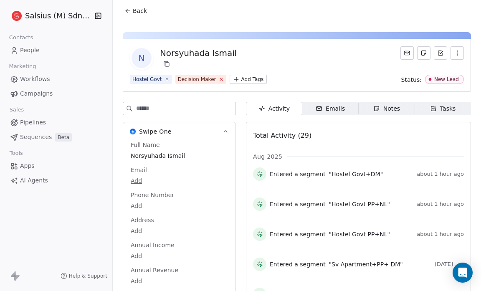
click at [220, 78] on icon at bounding box center [221, 79] width 3 height 3
click at [196, 77] on html "Salsius (M) Sdn Bhd Contacts People Marketing Workflows Campaigns Sales Pipelin…" at bounding box center [240, 145] width 481 height 291
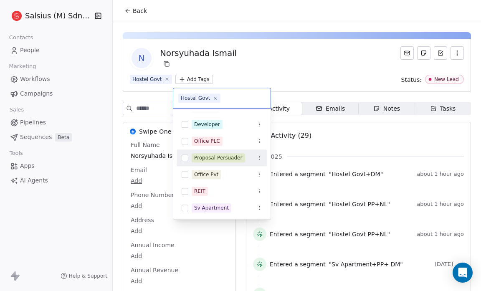
click at [218, 154] on div "Proposal Persuader" at bounding box center [218, 158] width 48 height 8
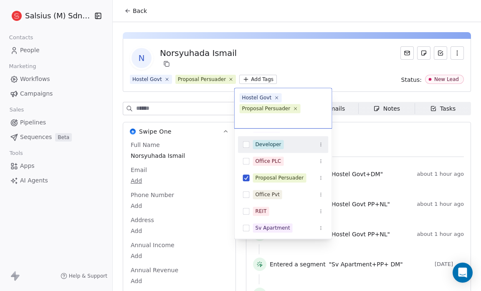
click at [241, 63] on html "Salsius (M) Sdn Bhd Contacts People Marketing Workflows Campaigns Sales Pipelin…" at bounding box center [240, 145] width 481 height 291
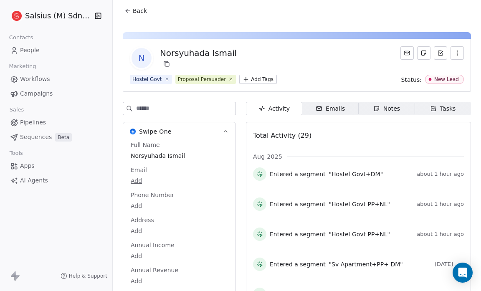
click at [131, 7] on button "Back" at bounding box center [135, 10] width 33 height 15
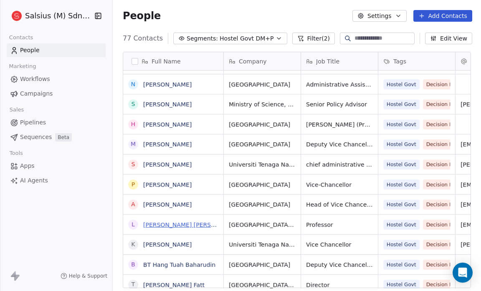
click at [188, 225] on link "[PERSON_NAME] [PERSON_NAME]" at bounding box center [192, 224] width 99 height 7
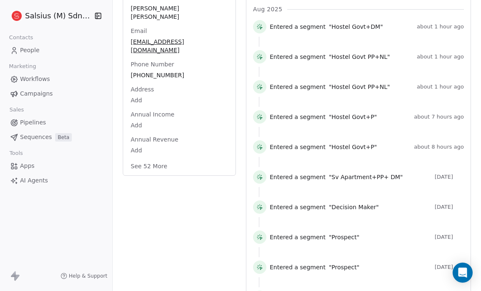
click at [159, 159] on button "See 52 More" at bounding box center [149, 166] width 47 height 15
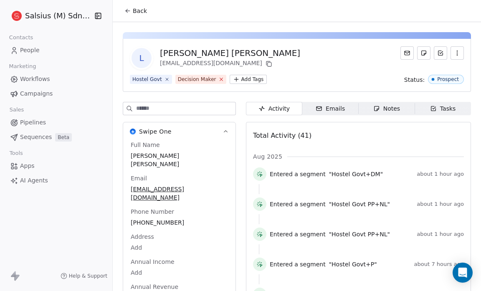
click at [220, 80] on icon at bounding box center [221, 79] width 3 height 3
click at [197, 76] on html "Salsius (M) Sdn Bhd Contacts People Marketing Workflows Campaigns Sales Pipelin…" at bounding box center [240, 145] width 481 height 291
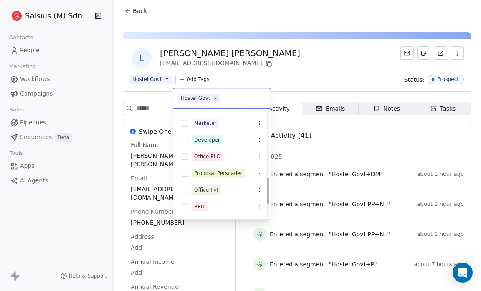
scroll to position [313, 0]
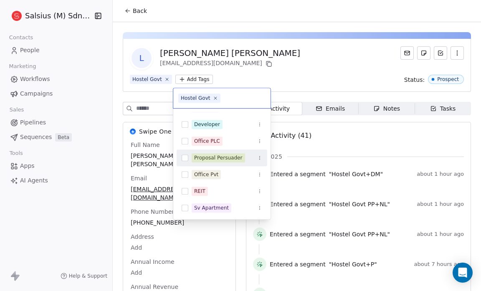
click at [226, 159] on div "Proposal Persuader" at bounding box center [218, 158] width 48 height 8
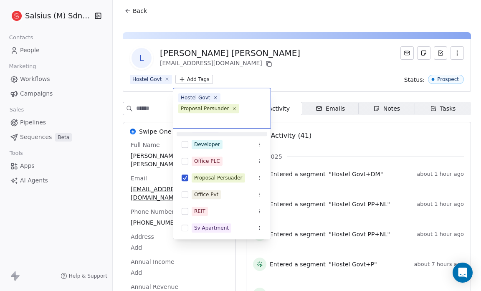
click at [256, 71] on html "Salsius (M) Sdn Bhd Contacts People Marketing Workflows Campaigns Sales Pipelin…" at bounding box center [240, 145] width 481 height 291
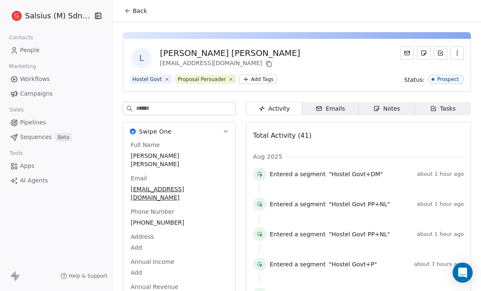
click at [131, 9] on button "Back" at bounding box center [135, 10] width 33 height 15
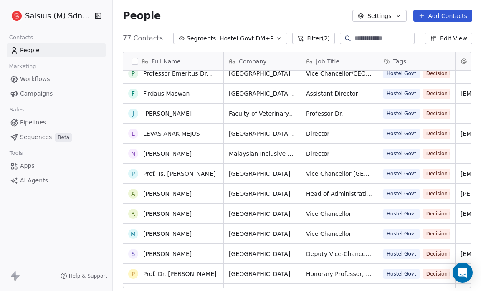
scroll to position [528, 0]
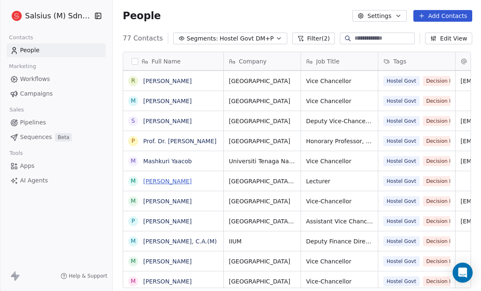
click at [192, 179] on link "[PERSON_NAME]" at bounding box center [167, 181] width 48 height 7
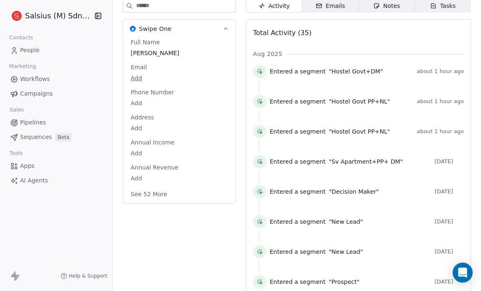
click at [152, 192] on button "See 52 More" at bounding box center [149, 194] width 47 height 15
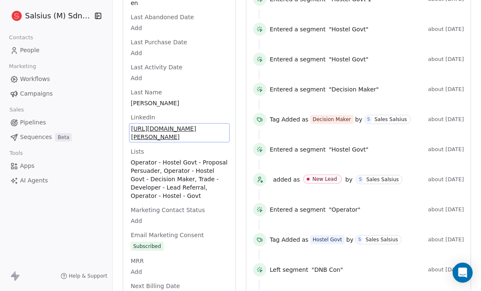
scroll to position [800, 0]
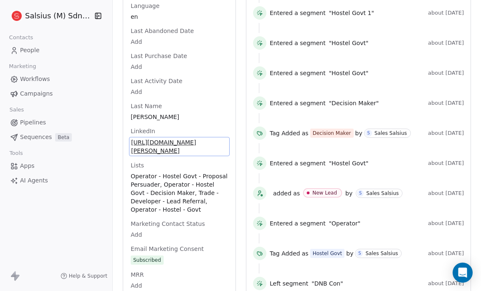
click at [175, 127] on div "LinkedIn https://linkedin.com/in/muhammad-izzat-zahari-b70957147" at bounding box center [179, 141] width 101 height 29
click at [174, 144] on span "https://linkedin.com/in/muhammad-izzat-zahari-b70957147" at bounding box center [179, 146] width 96 height 17
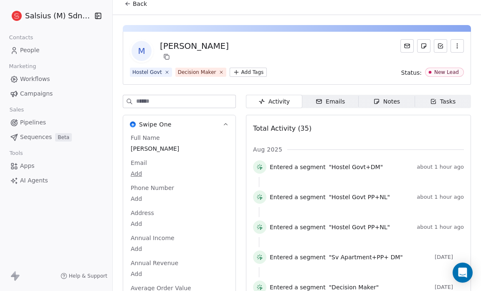
scroll to position [0, 0]
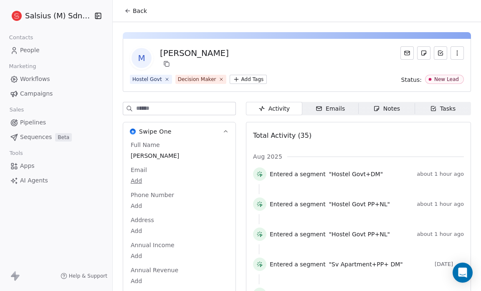
click at [130, 15] on button "Back" at bounding box center [135, 10] width 33 height 15
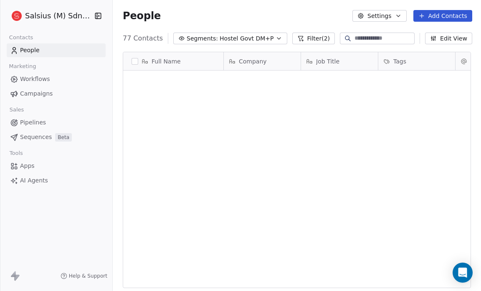
scroll to position [251, 363]
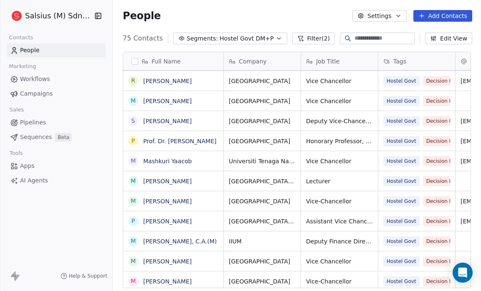
click at [275, 40] on icon "button" at bounding box center [278, 38] width 7 height 7
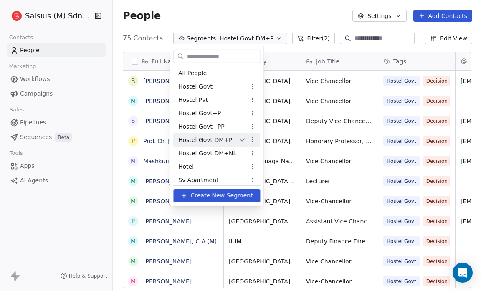
click at [251, 139] on html "Salsius (M) Sdn Bhd Contacts People Marketing Workflows Campaigns Sales Pipelin…" at bounding box center [240, 145] width 481 height 291
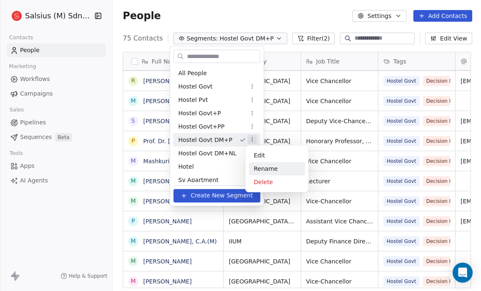
click at [256, 165] on div "Rename" at bounding box center [277, 168] width 56 height 13
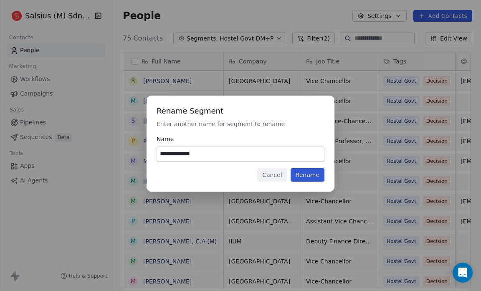
click at [192, 154] on input "**********" at bounding box center [240, 154] width 167 height 14
type input "**********"
click at [309, 172] on button "Rename" at bounding box center [307, 174] width 34 height 13
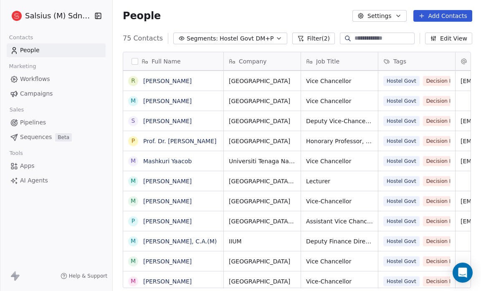
click at [277, 38] on icon "button" at bounding box center [278, 39] width 3 height 2
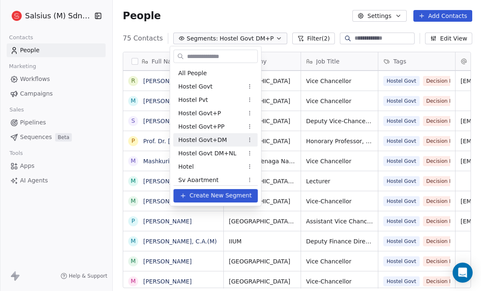
click at [237, 138] on div "Hostel Govt+DM" at bounding box center [215, 139] width 84 height 13
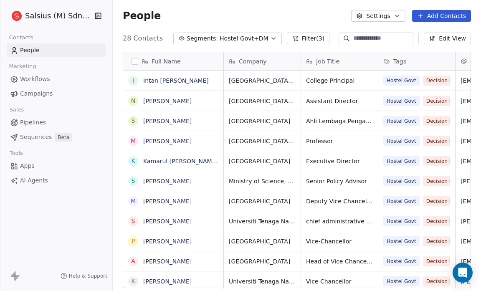
click at [301, 40] on button "Filter (3)" at bounding box center [308, 39] width 43 height 12
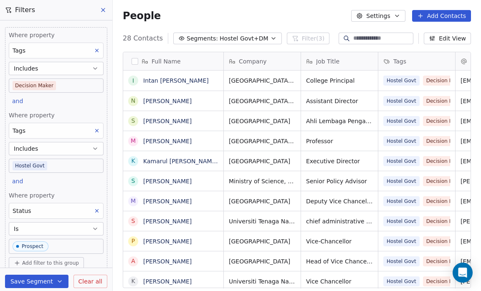
click at [94, 210] on icon at bounding box center [97, 211] width 6 height 6
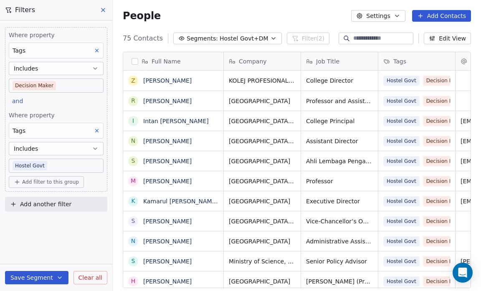
click at [44, 280] on button "Save Segment" at bounding box center [36, 277] width 63 height 13
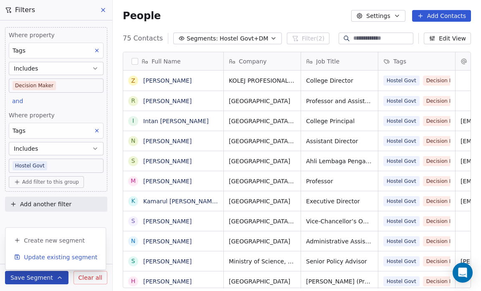
click at [51, 253] on span "Update existing segment" at bounding box center [60, 257] width 73 height 8
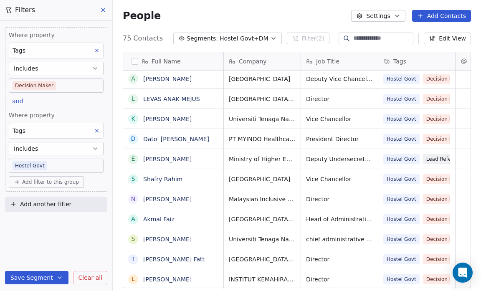
scroll to position [5, 0]
click at [192, 157] on link "[PERSON_NAME]" at bounding box center [167, 159] width 48 height 7
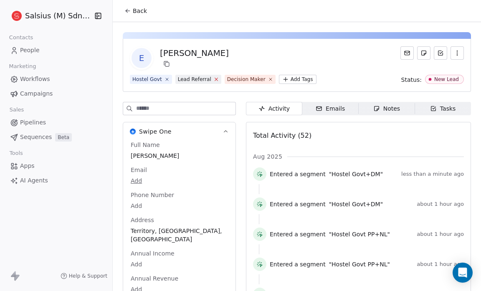
click at [213, 81] on icon at bounding box center [215, 78] width 5 height 5
click at [212, 81] on div "Decision Maker" at bounding box center [197, 80] width 38 height 8
click at [218, 80] on icon at bounding box center [220, 78] width 5 height 5
click at [200, 79] on html "Salsius (M) Sdn Bhd Contacts People Marketing Workflows Campaigns Sales Pipelin…" at bounding box center [240, 145] width 481 height 291
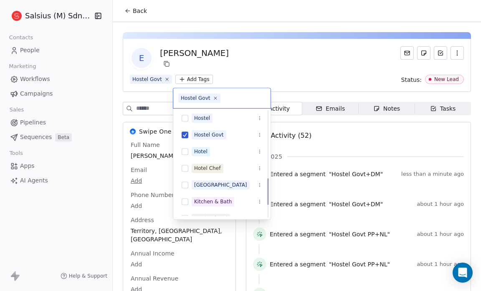
scroll to position [313, 0]
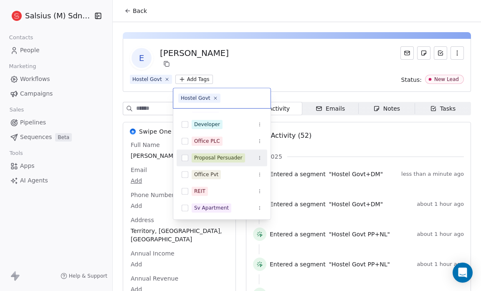
click at [227, 155] on div "Proposal Persuader" at bounding box center [218, 158] width 48 height 8
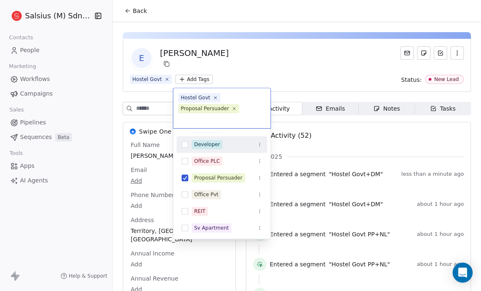
click at [274, 8] on html "Salsius (M) Sdn Bhd Contacts People Marketing Workflows Campaigns Sales Pipelin…" at bounding box center [240, 145] width 481 height 291
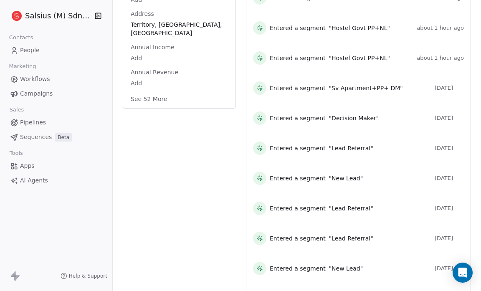
scroll to position [0, 0]
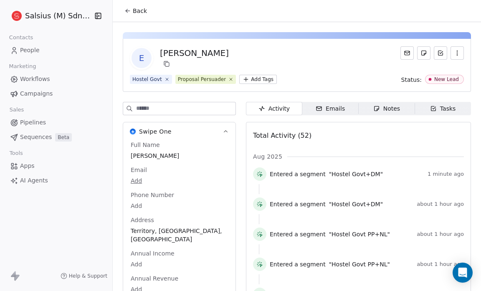
click at [130, 10] on icon at bounding box center [127, 11] width 7 height 7
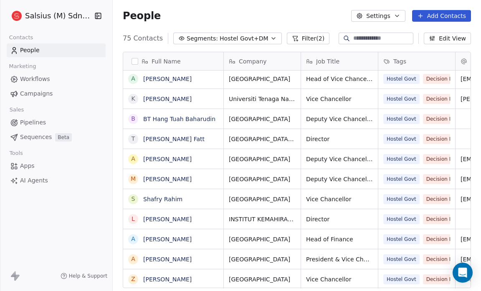
scroll to position [5, 0]
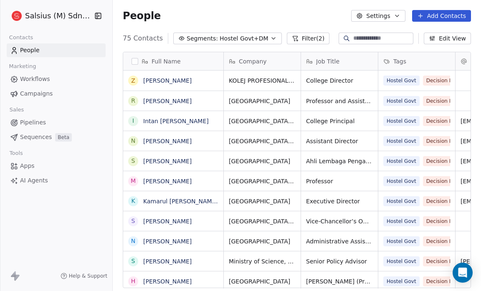
click at [259, 36] on span "Hostel Govt+DM" at bounding box center [244, 38] width 49 height 9
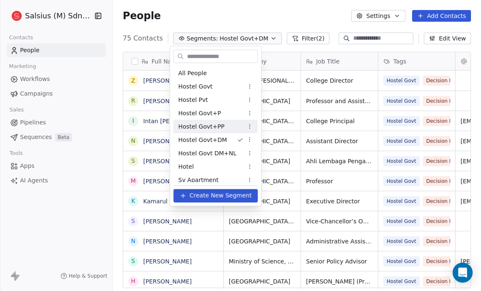
click at [236, 131] on div "Hostel Govt+PP" at bounding box center [215, 126] width 84 height 13
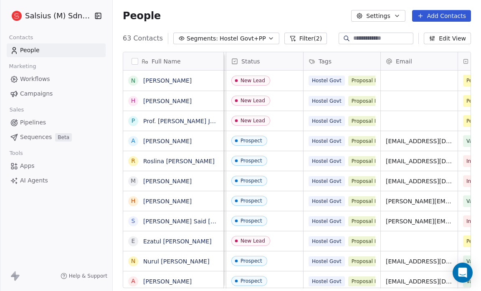
click at [268, 37] on icon "button" at bounding box center [271, 38] width 7 height 7
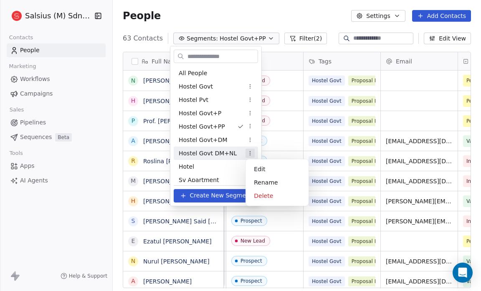
click at [249, 152] on html "Salsius (M) Sdn Bhd Contacts People Marketing Workflows Campaigns Sales Pipelin…" at bounding box center [240, 145] width 481 height 291
click at [263, 191] on div "Delete" at bounding box center [277, 195] width 56 height 13
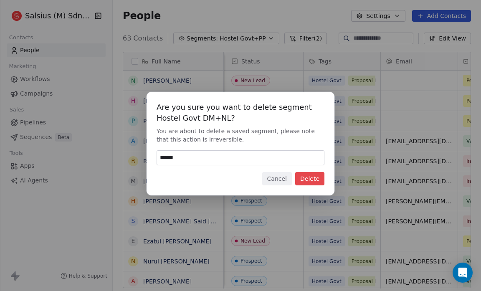
type input "******"
click at [312, 183] on button "Delete" at bounding box center [309, 178] width 29 height 13
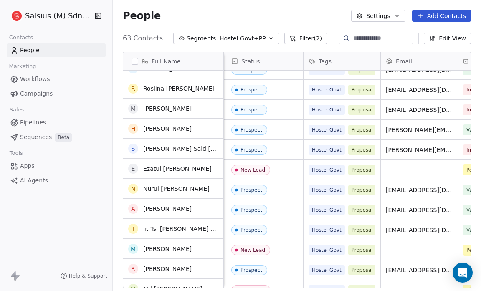
scroll to position [64, 0]
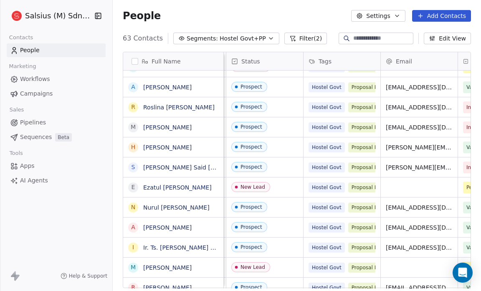
click at [268, 38] on icon "button" at bounding box center [271, 38] width 7 height 7
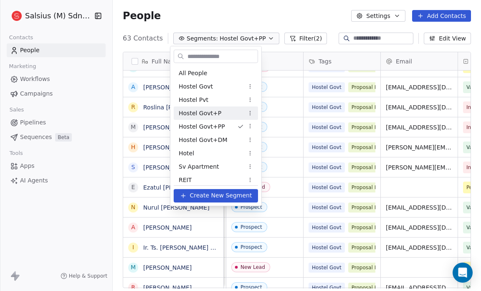
click at [248, 118] on div "Hostel Govt+P" at bounding box center [216, 112] width 84 height 13
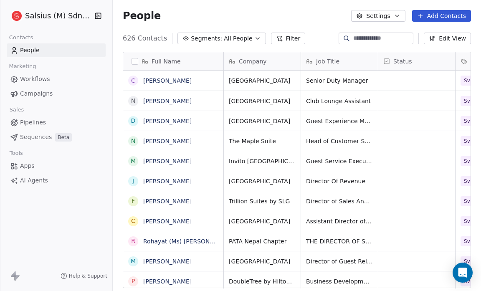
scroll to position [251, 363]
click at [245, 39] on button "Segments: All People" at bounding box center [221, 39] width 88 height 12
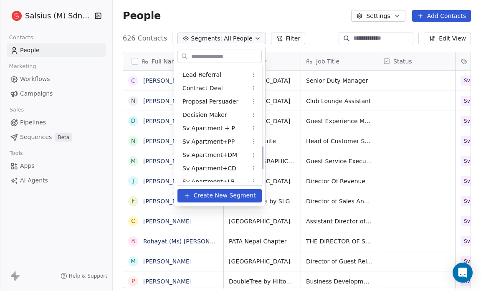
scroll to position [412, 0]
click at [328, 18] on html "Salsius (M) Sdn Bhd Contacts People Marketing Workflows Campaigns Sales Pipelin…" at bounding box center [240, 145] width 481 height 291
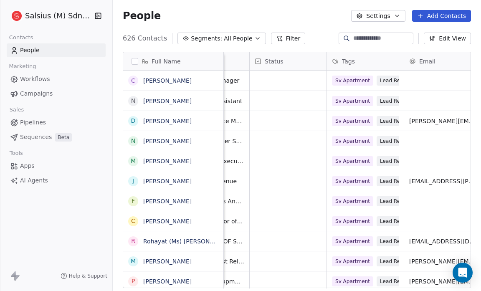
scroll to position [0, 127]
click at [342, 38] on div at bounding box center [346, 38] width 13 height 8
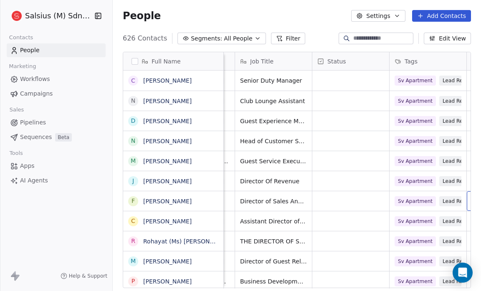
scroll to position [0, 0]
